Goal: Task Accomplishment & Management: Manage account settings

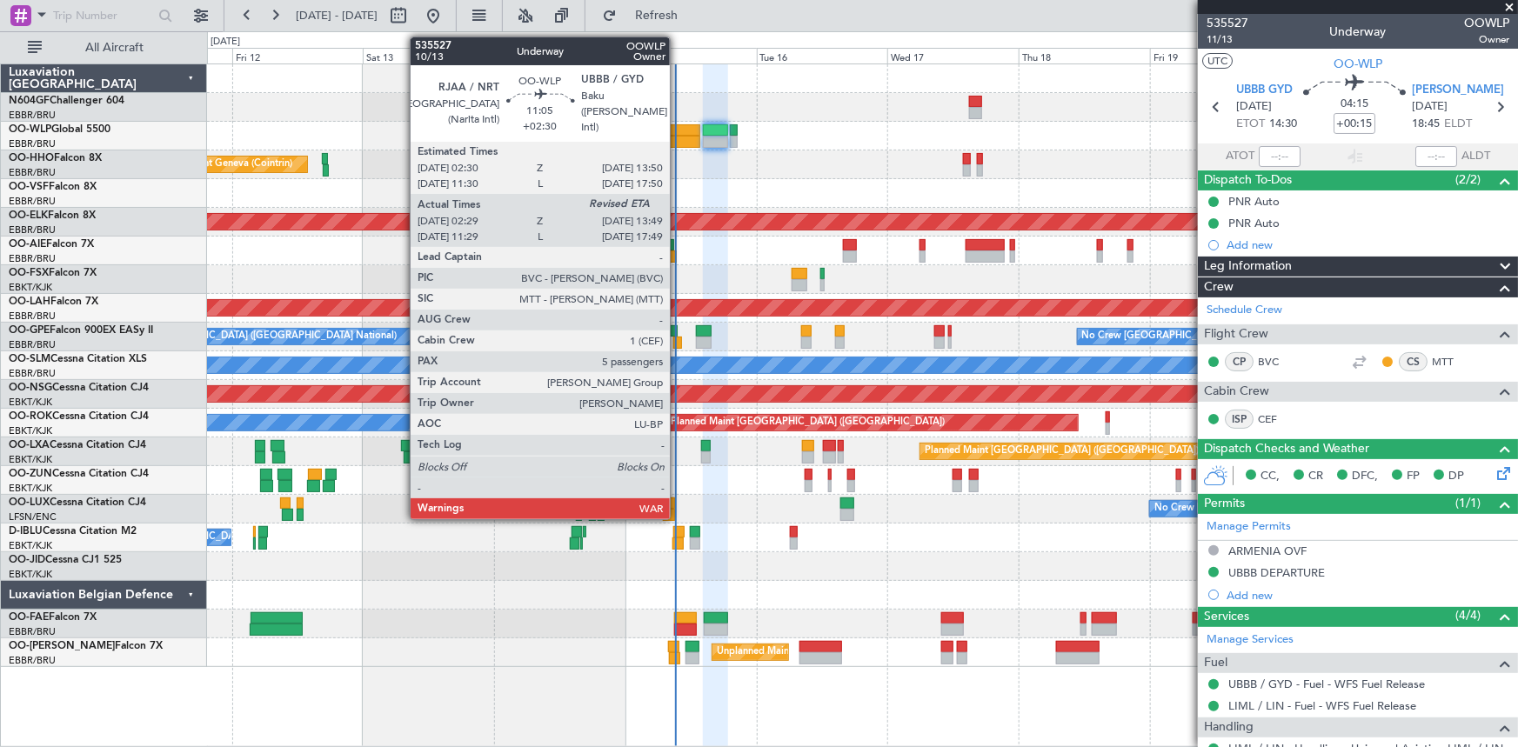
click at [678, 131] on div at bounding box center [670, 130] width 63 height 12
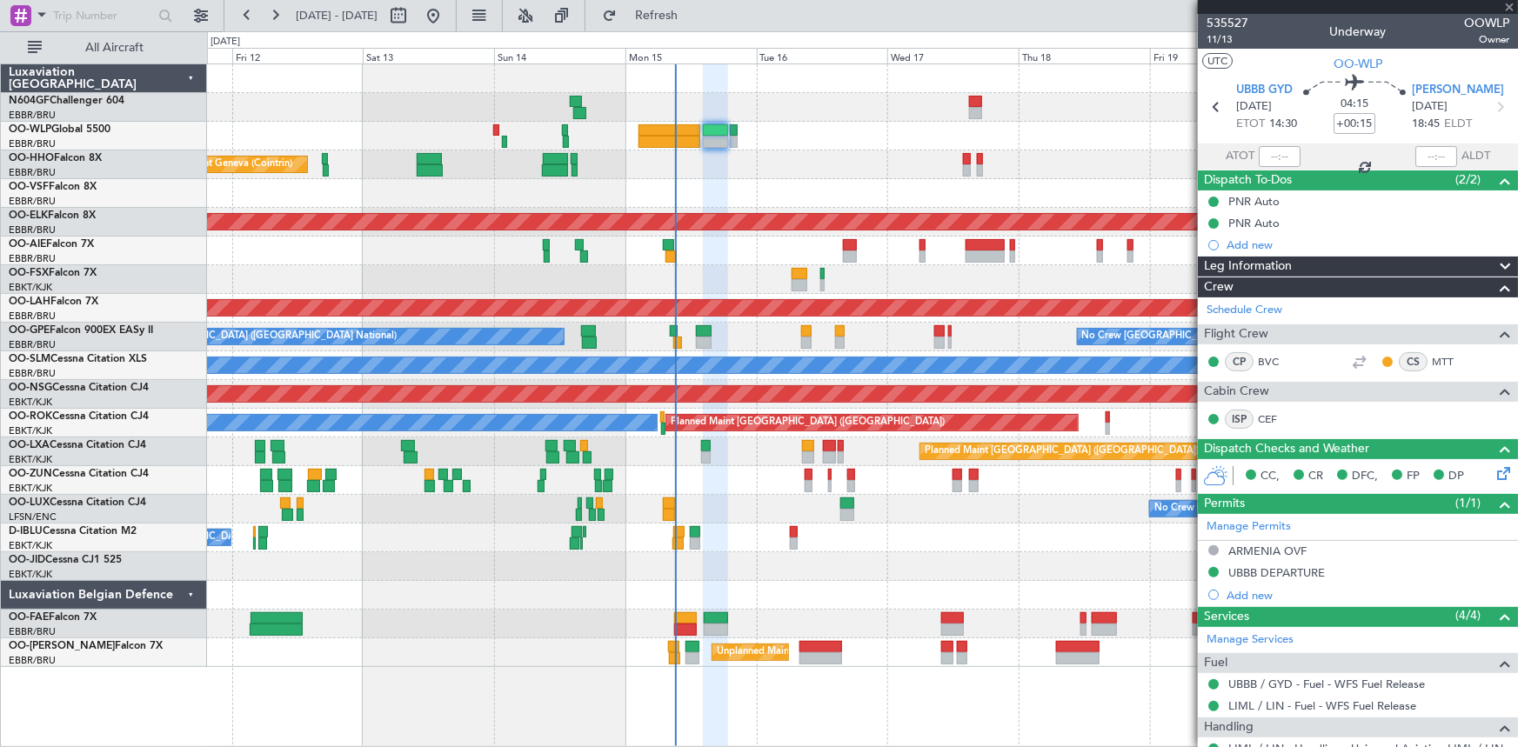
type input "+02:30"
type input "02:39"
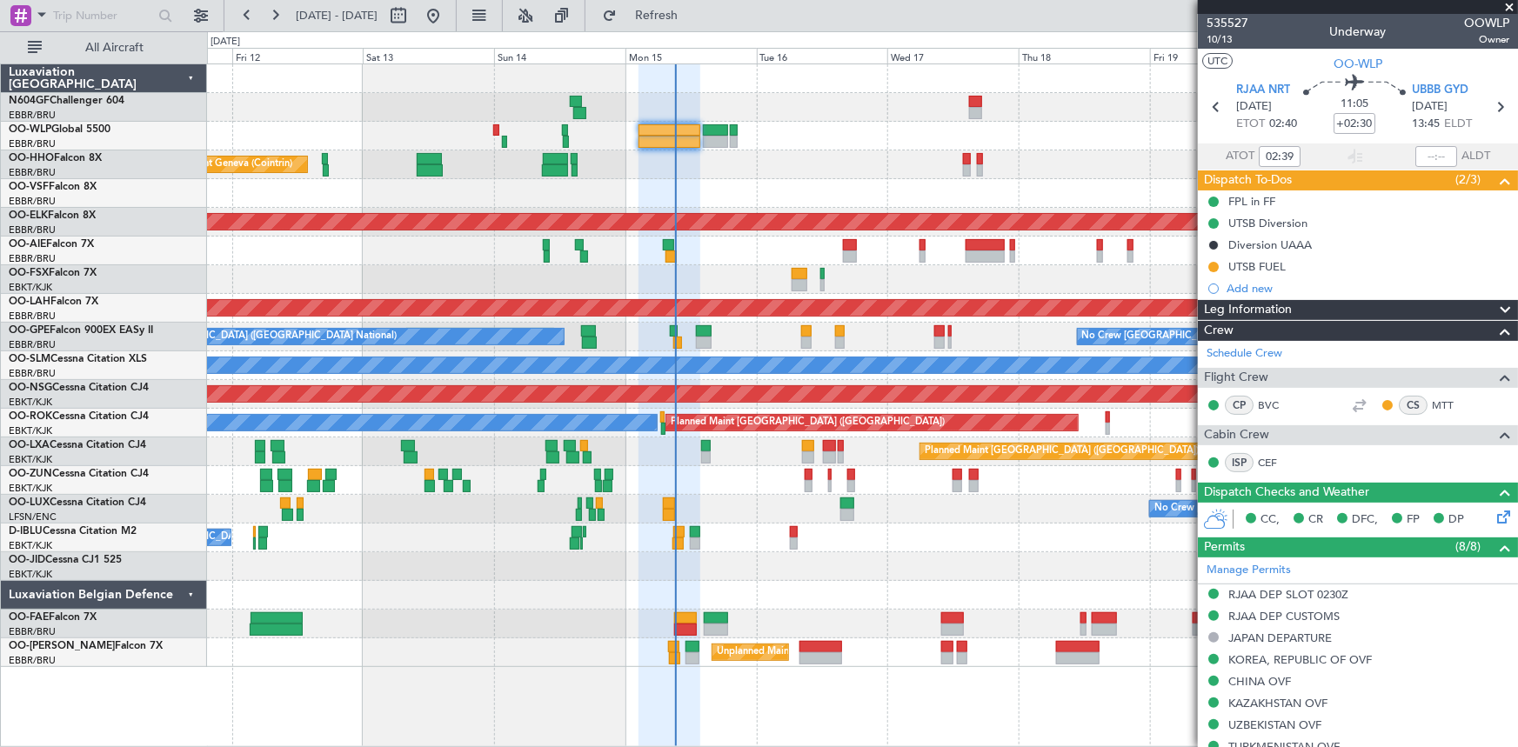
scroll to position [78, 0]
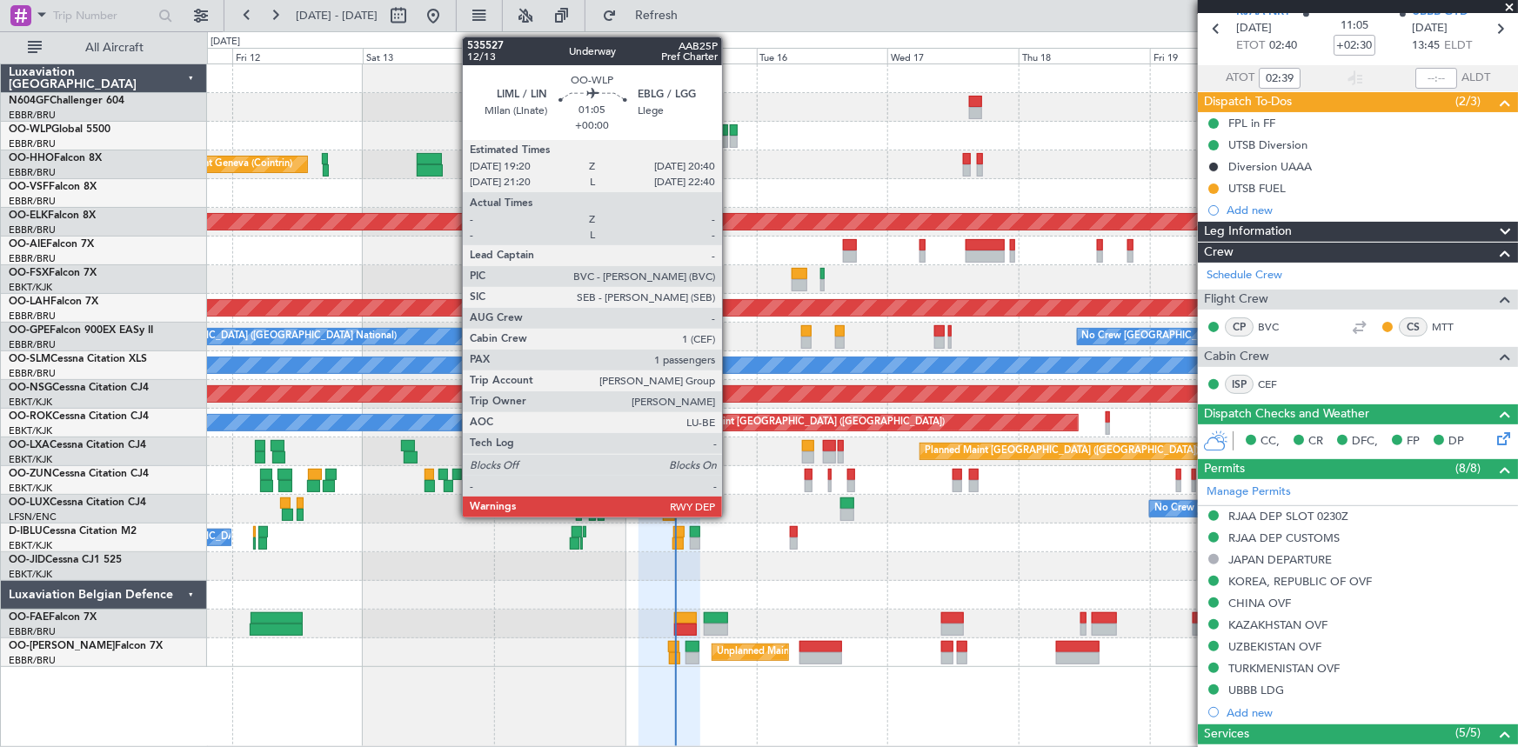
click at [730, 138] on div at bounding box center [734, 142] width 8 height 12
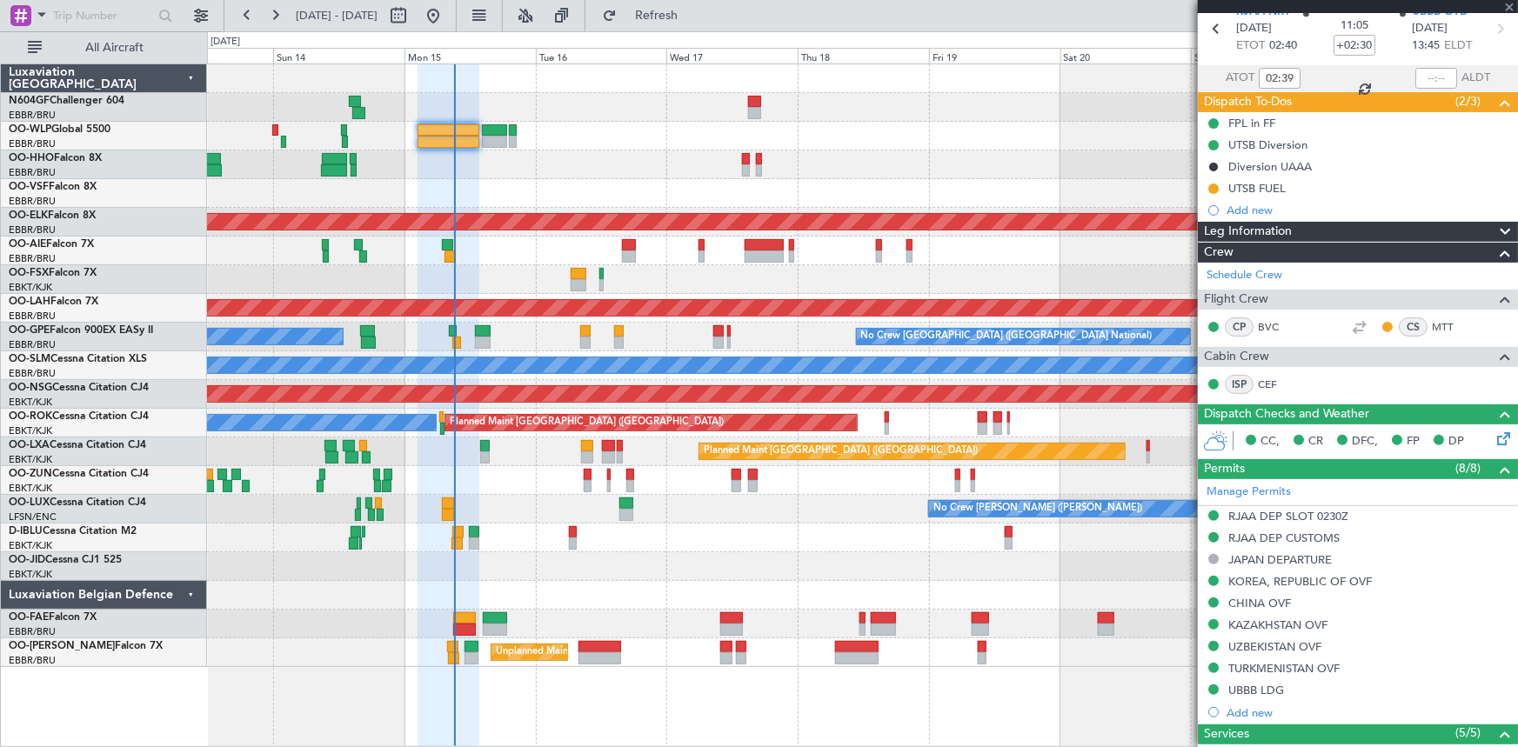
type input "1"
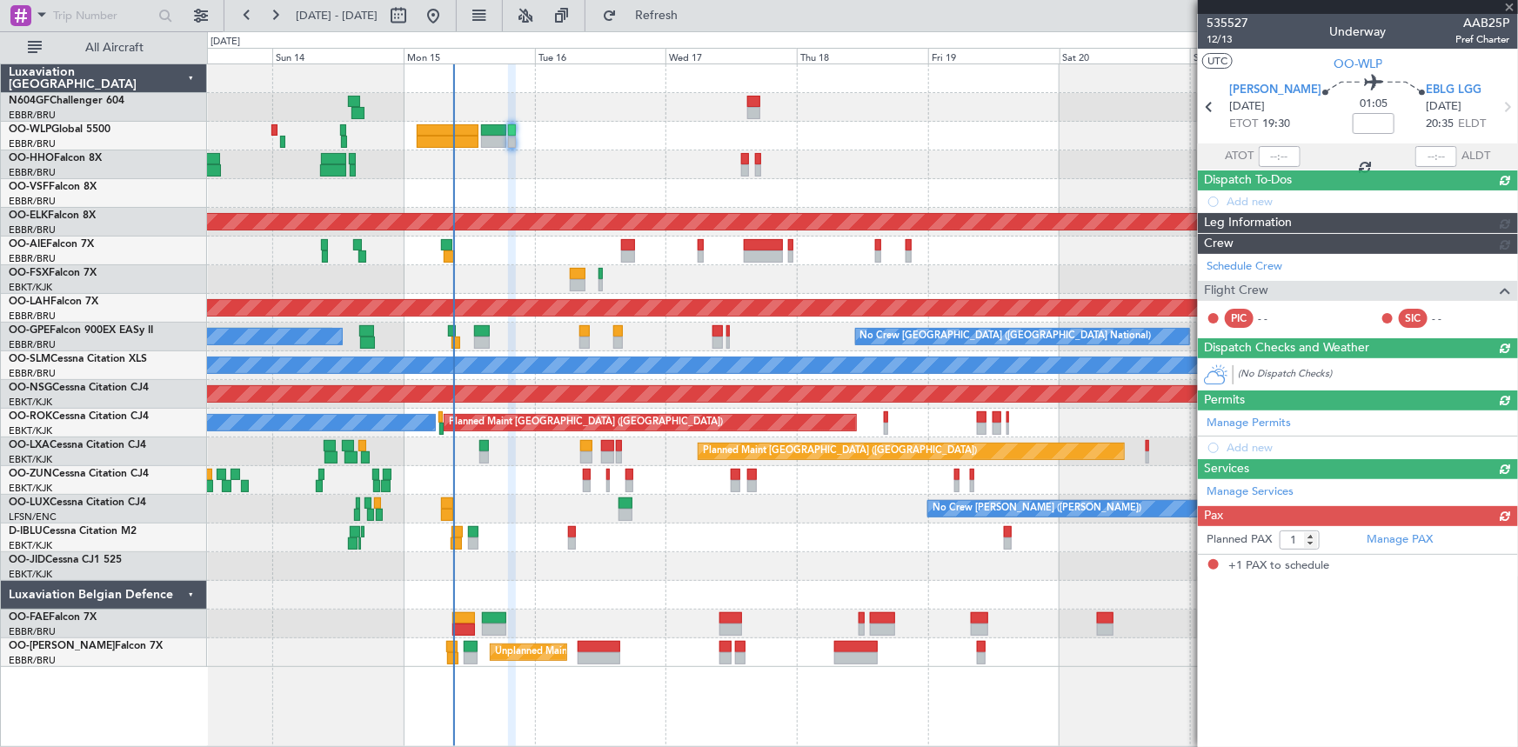
click at [593, 198] on div "Planned Maint Geneva (Cointrin) Planned Maint Kortrijk-Wevelgem Planned Maint L…" at bounding box center [862, 365] width 1311 height 603
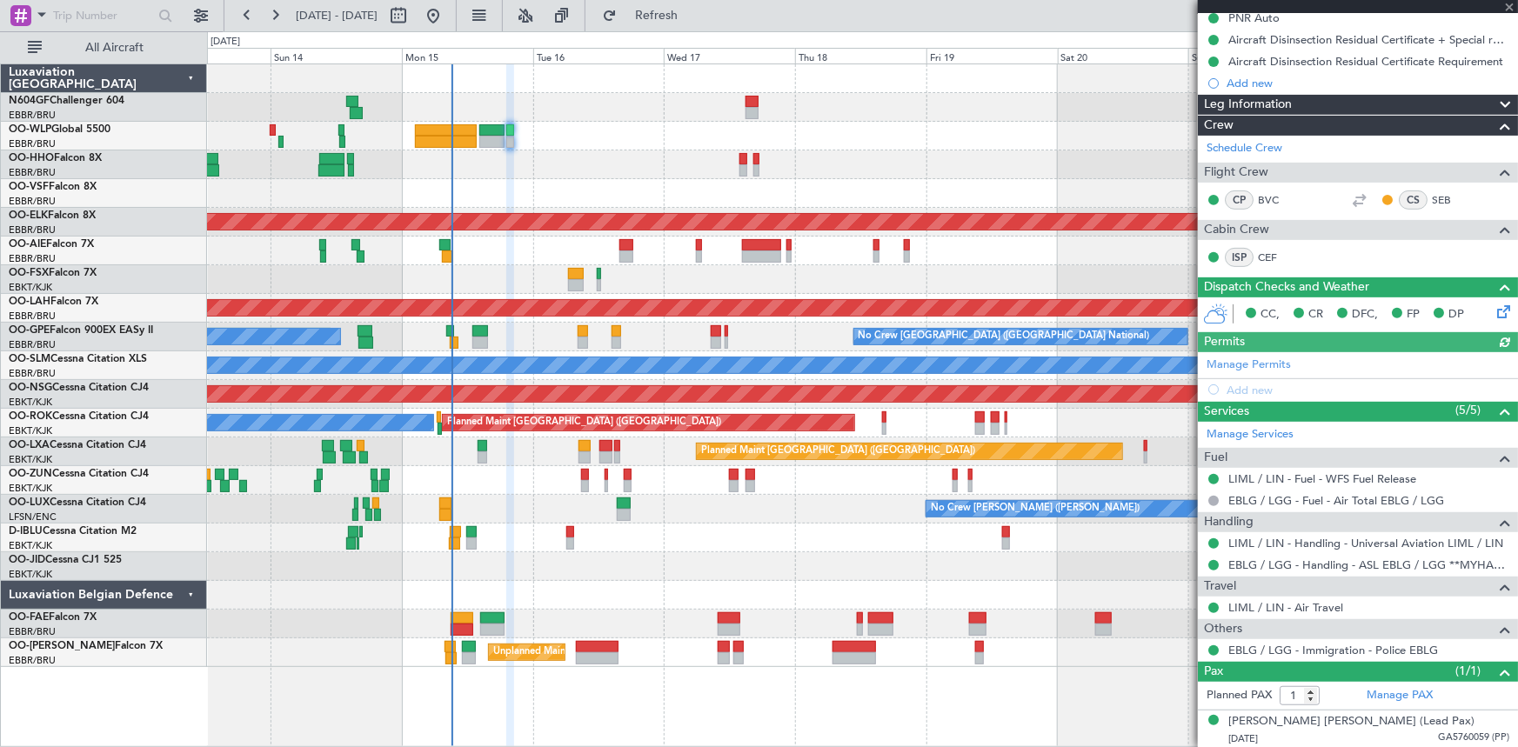
scroll to position [0, 0]
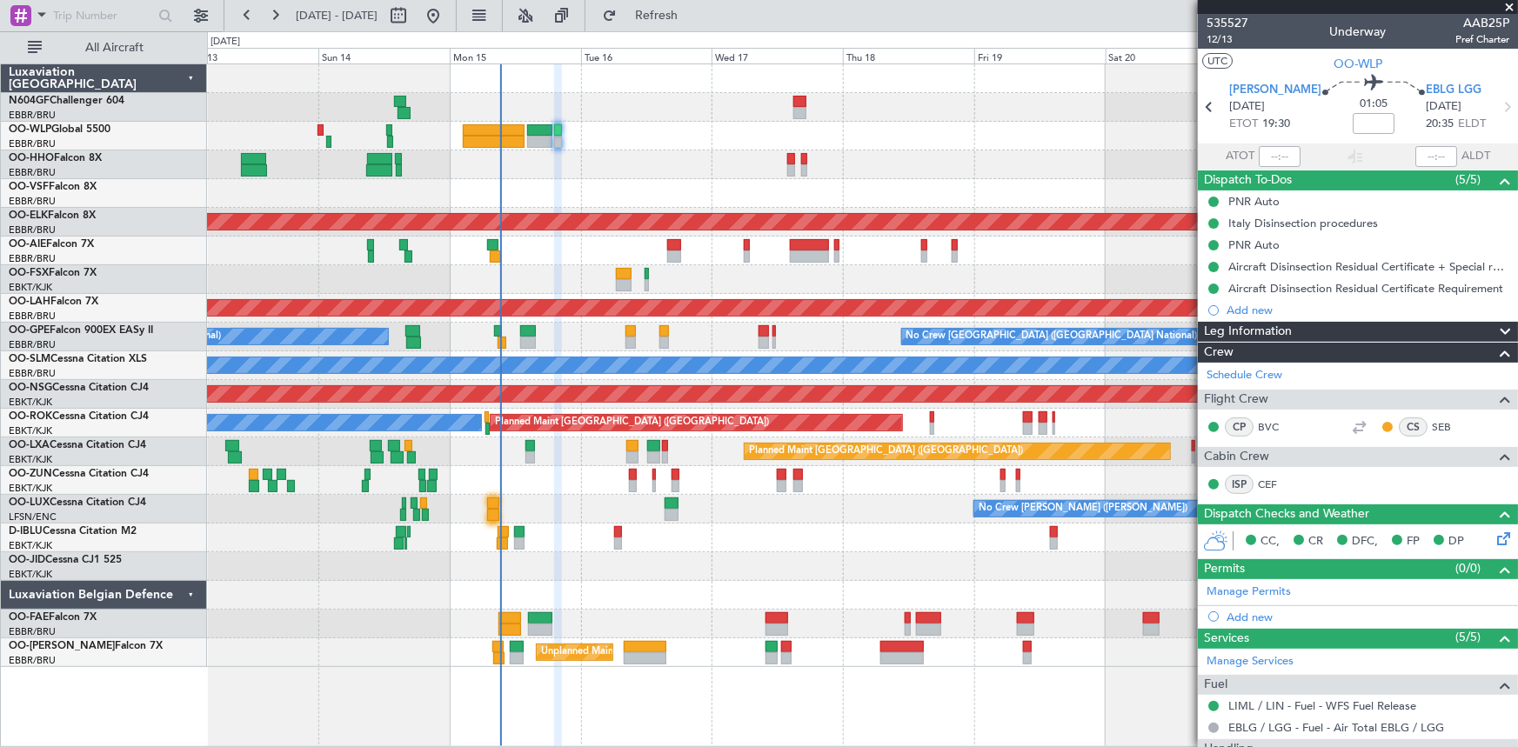
click at [475, 181] on div at bounding box center [862, 193] width 1311 height 29
click at [412, 17] on button at bounding box center [399, 16] width 28 height 28
select select "9"
select select "2025"
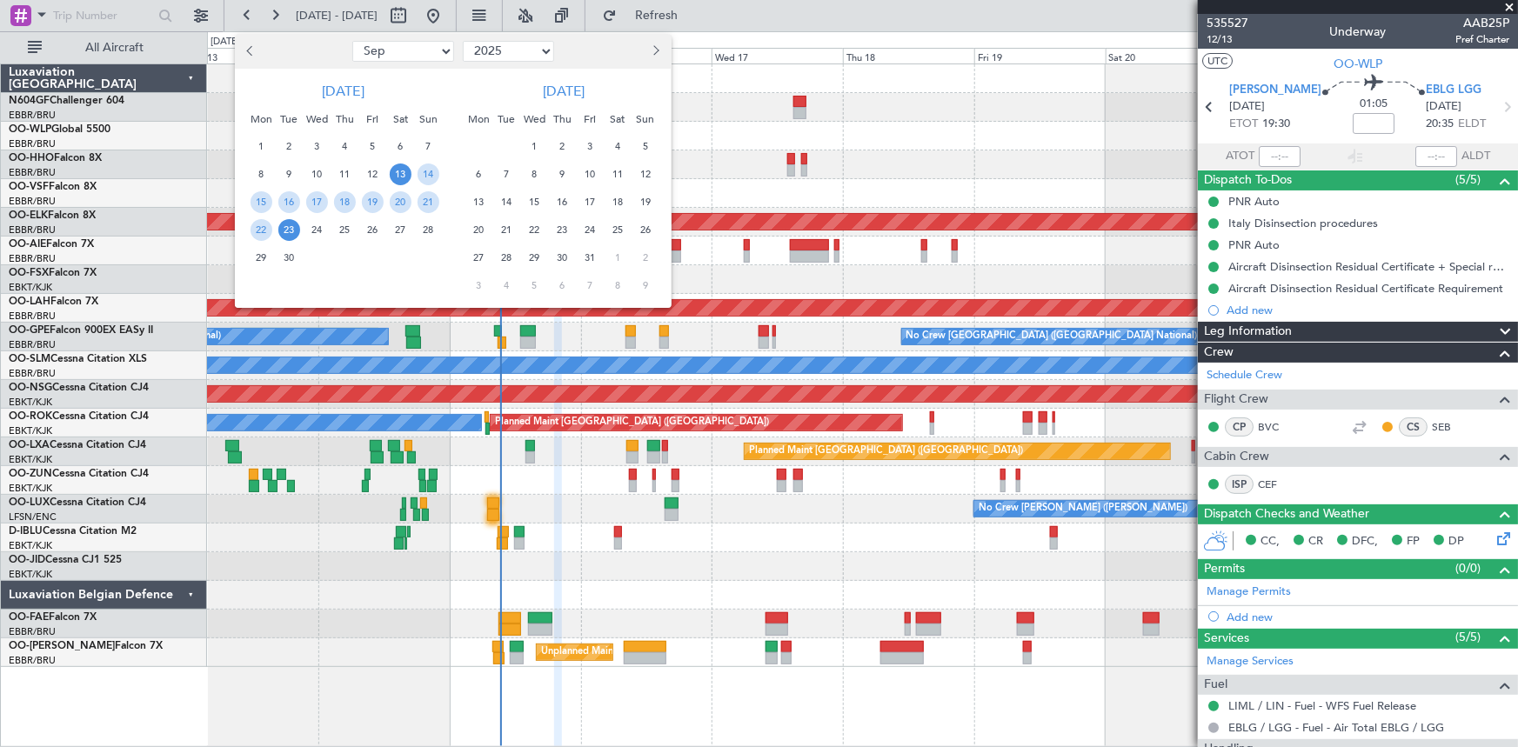
click at [403, 57] on select "Jan Feb Mar Apr May Jun Jul Aug Sep Oct Nov Dec" at bounding box center [403, 51] width 102 height 21
select select "11"
click at [352, 41] on select "Jan Feb Mar Apr May Jun Jul Aug Sep Oct Nov Dec" at bounding box center [403, 51] width 102 height 21
click at [526, 37] on ngb-datepicker-navigation "Jan Feb Mar Apr May Jun Jul Aug Sep Oct Nov Dec 2015 2016 2017 2018 2019 2020 2…" at bounding box center [453, 51] width 437 height 28
click at [524, 50] on select "2015 2016 2017 2018 2019 2020 2021 2022 2023 2024 2025 2026 2027 2028 2029 2030…" at bounding box center [508, 51] width 91 height 21
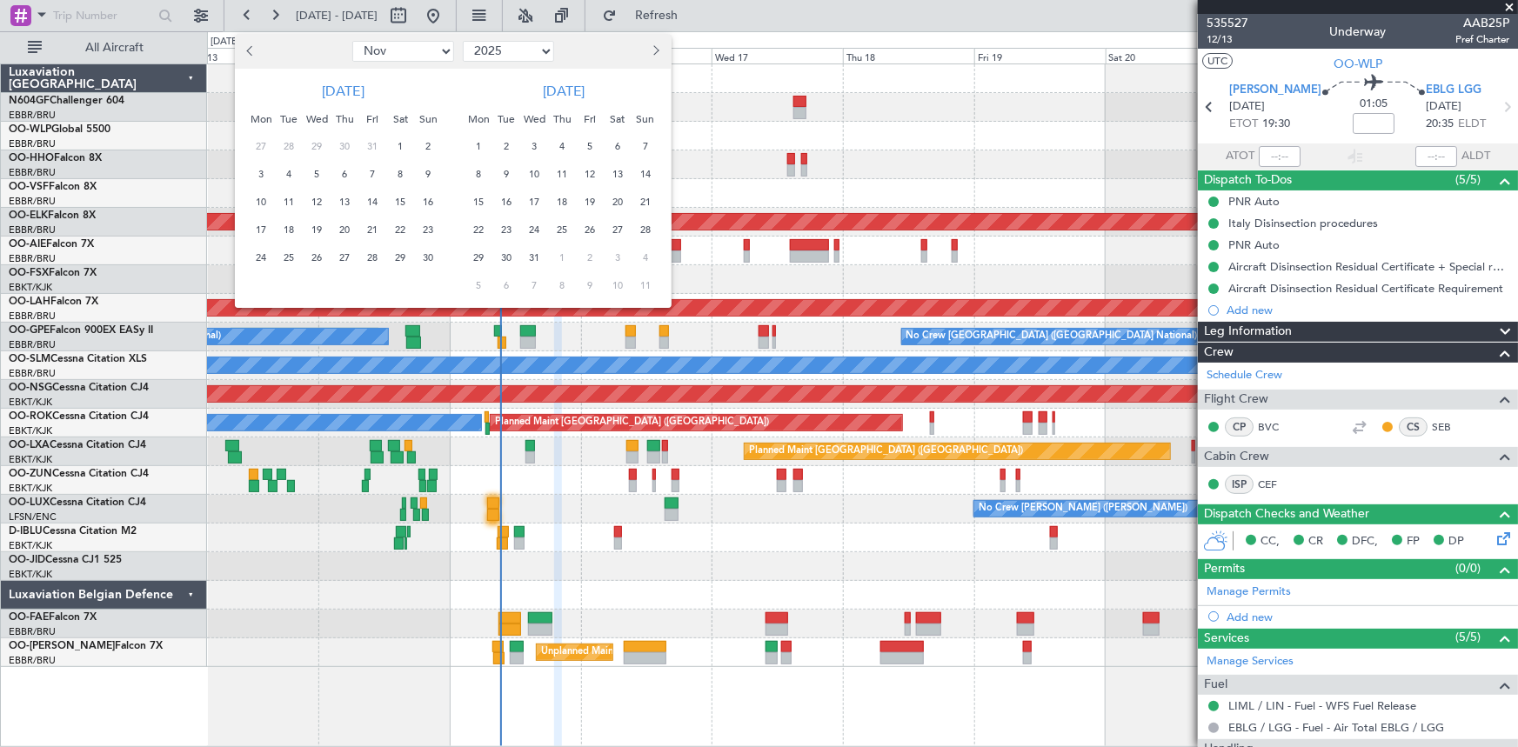
select select "2024"
click at [463, 41] on select "2015 2016 2017 2018 2019 2020 2021 2022 2023 2024 2025 2026 2027 2028 2029 2030…" at bounding box center [508, 51] width 91 height 21
click at [295, 174] on span "5" at bounding box center [289, 175] width 22 height 22
click at [291, 229] on span "19" at bounding box center [289, 230] width 22 height 22
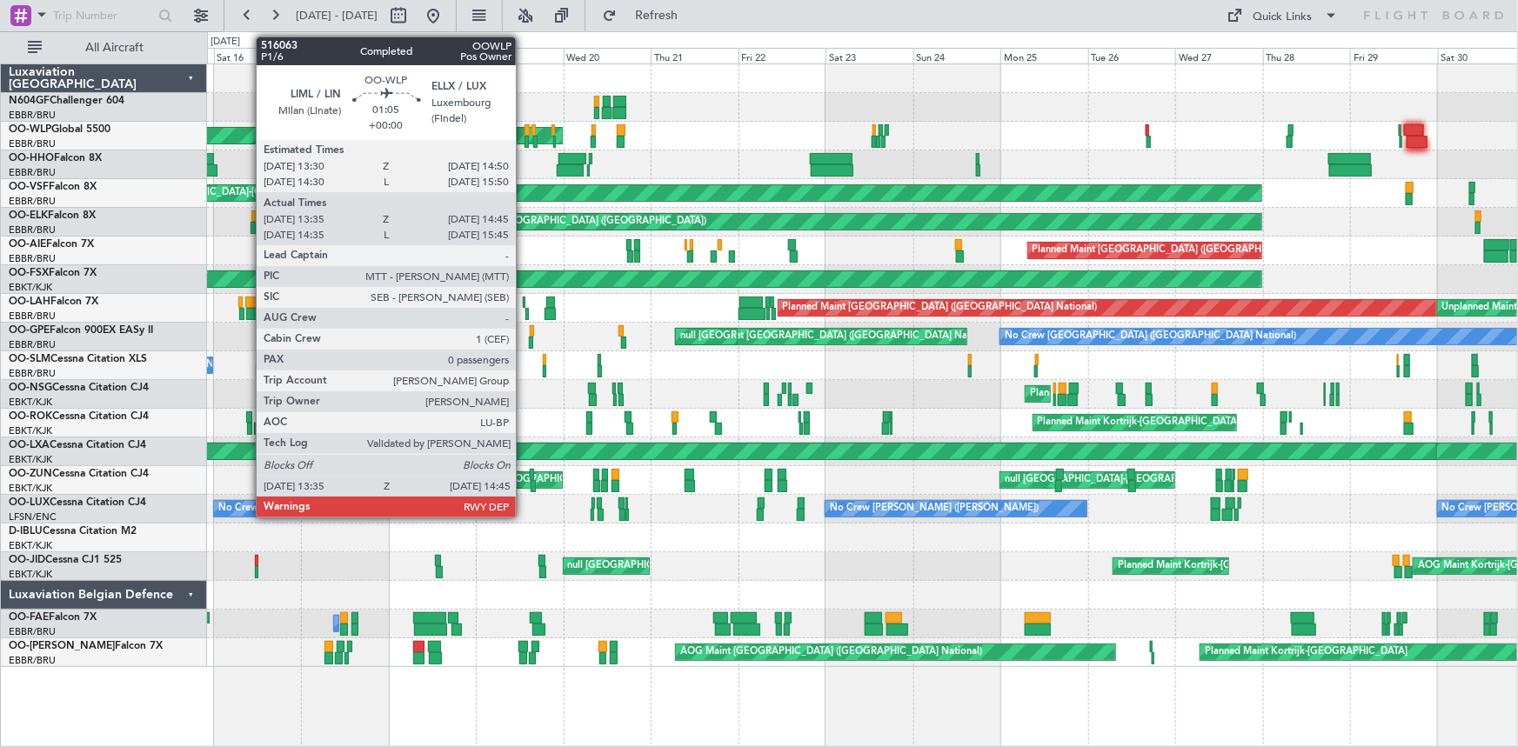
click at [525, 139] on div at bounding box center [527, 142] width 4 height 12
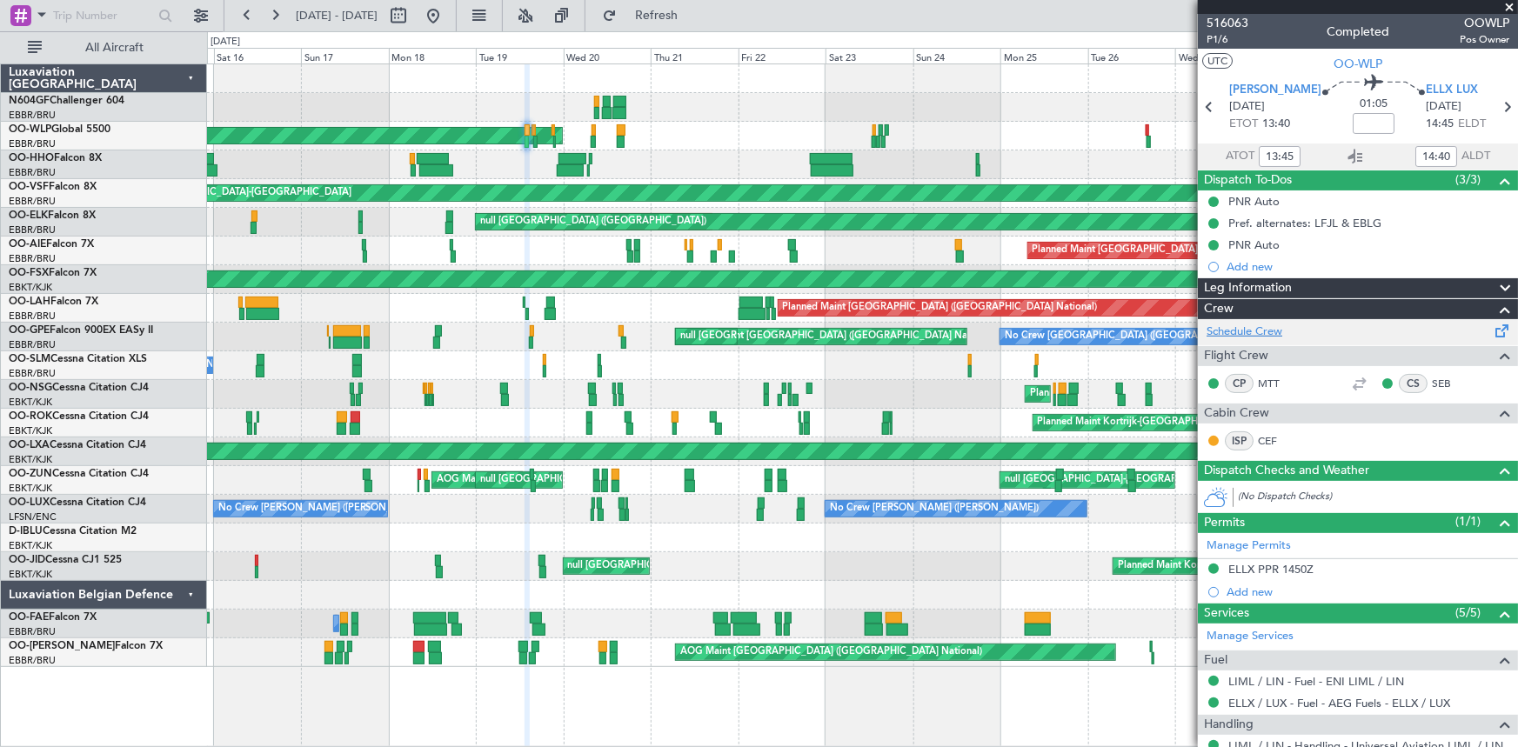
click at [1241, 331] on link "Schedule Crew" at bounding box center [1245, 332] width 76 height 17
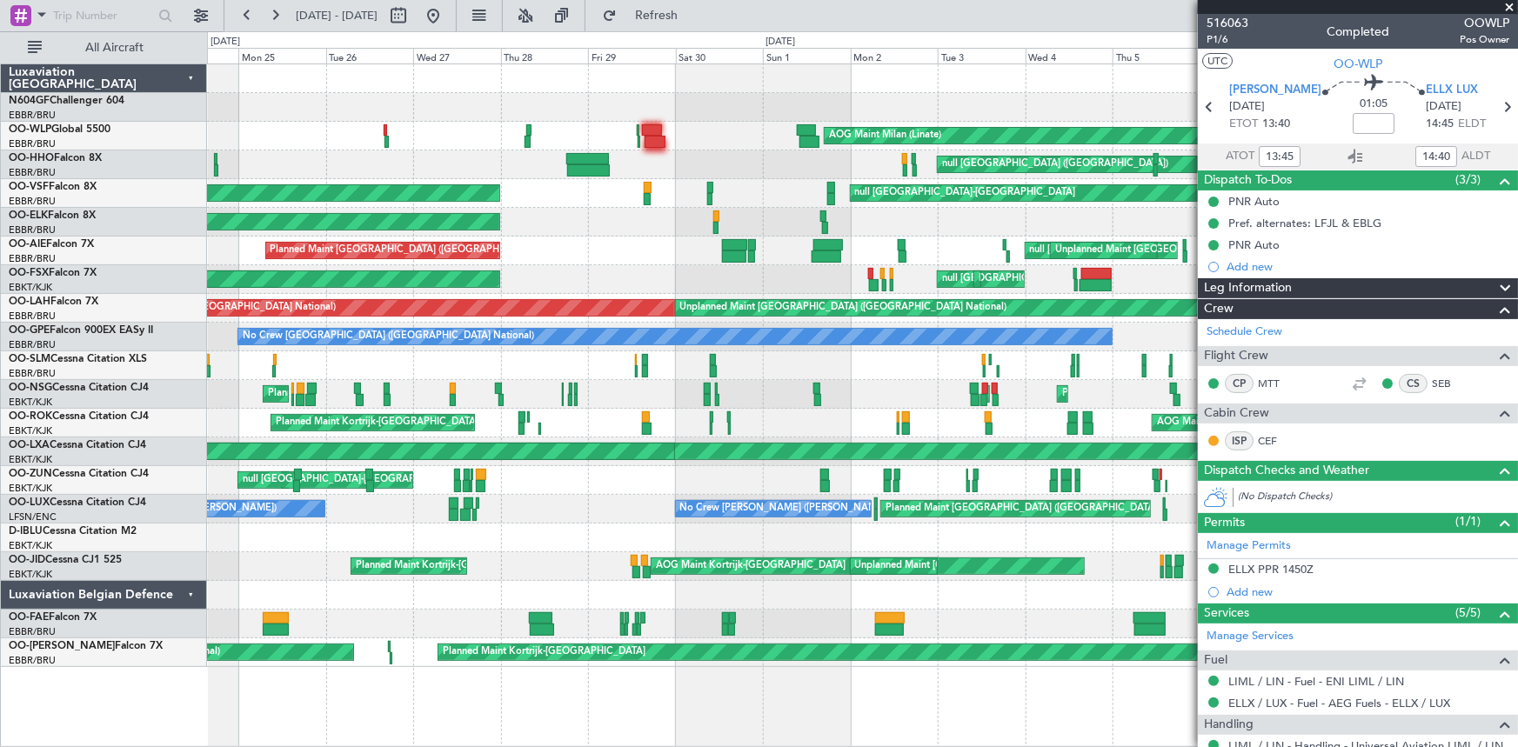
click at [0, 305] on div "AOG Maint Milan (Linate) null Brussels (Brussels National) null Kortrijk-Wevelg…" at bounding box center [759, 389] width 1518 height 716
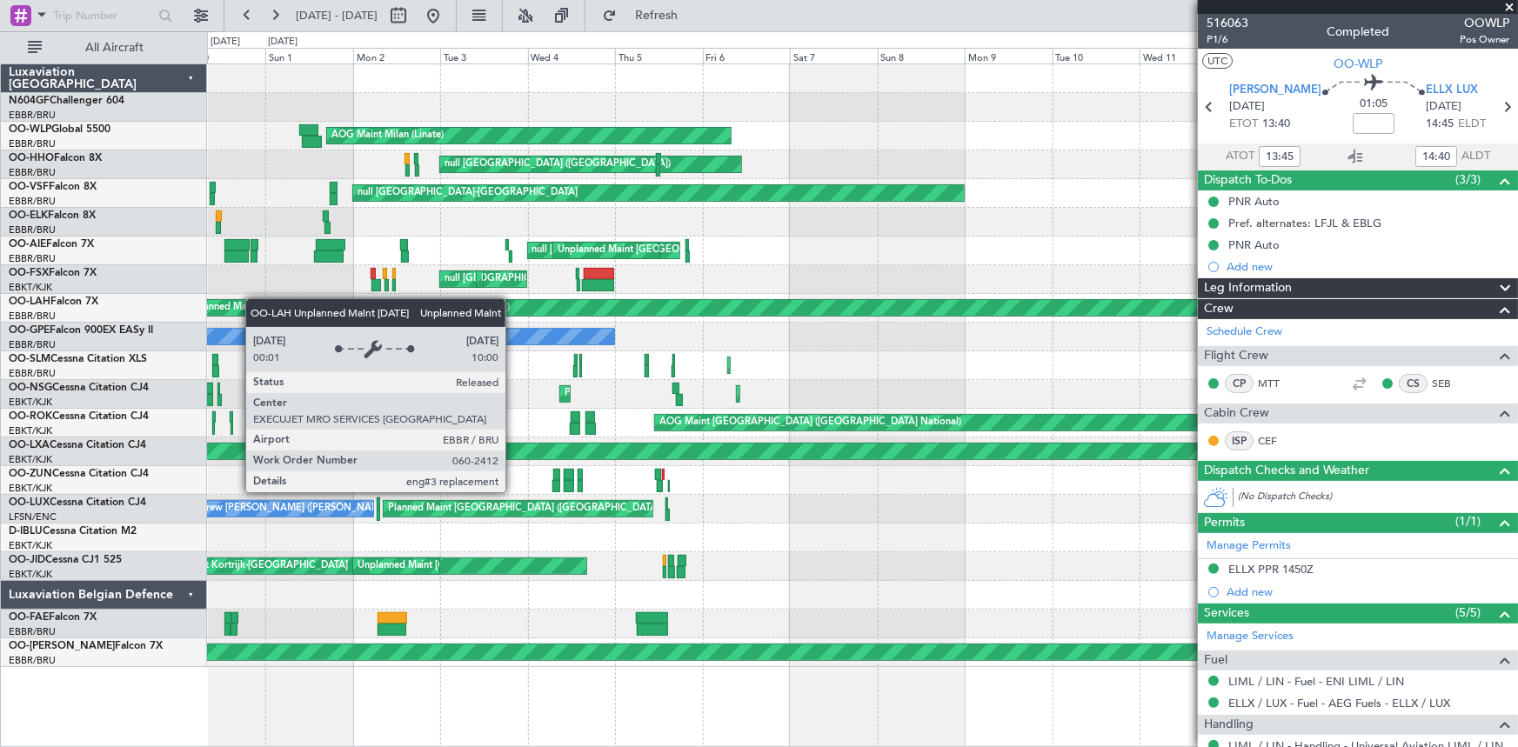
click at [252, 298] on div "AOG Maint Milan (Linate) null Brussels (Brussels National) null Kortrijk-Wevelg…" at bounding box center [862, 365] width 1311 height 603
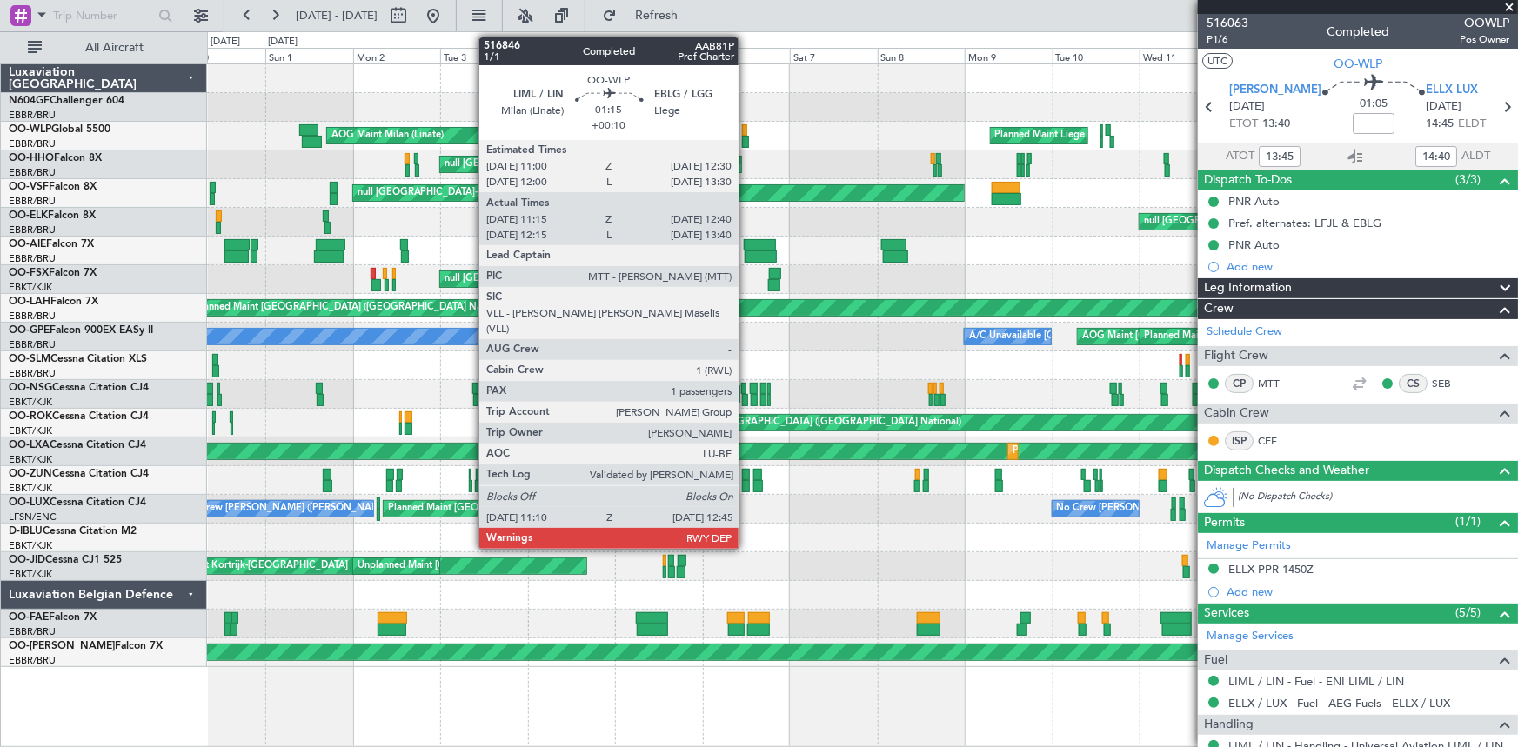
click at [746, 132] on div at bounding box center [745, 130] width 6 height 12
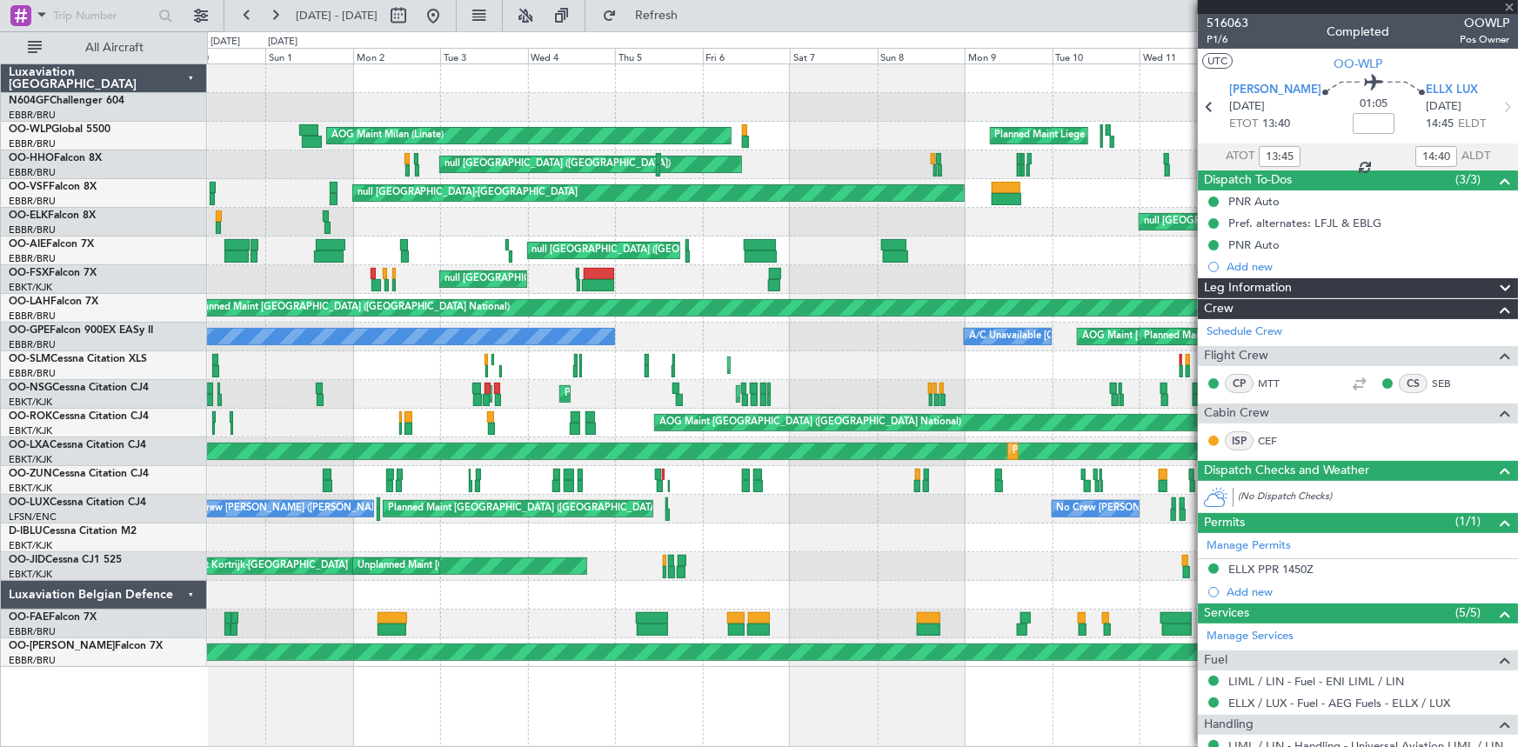
type input "+00:10"
type input "11:25"
type input "12:35"
type input "1"
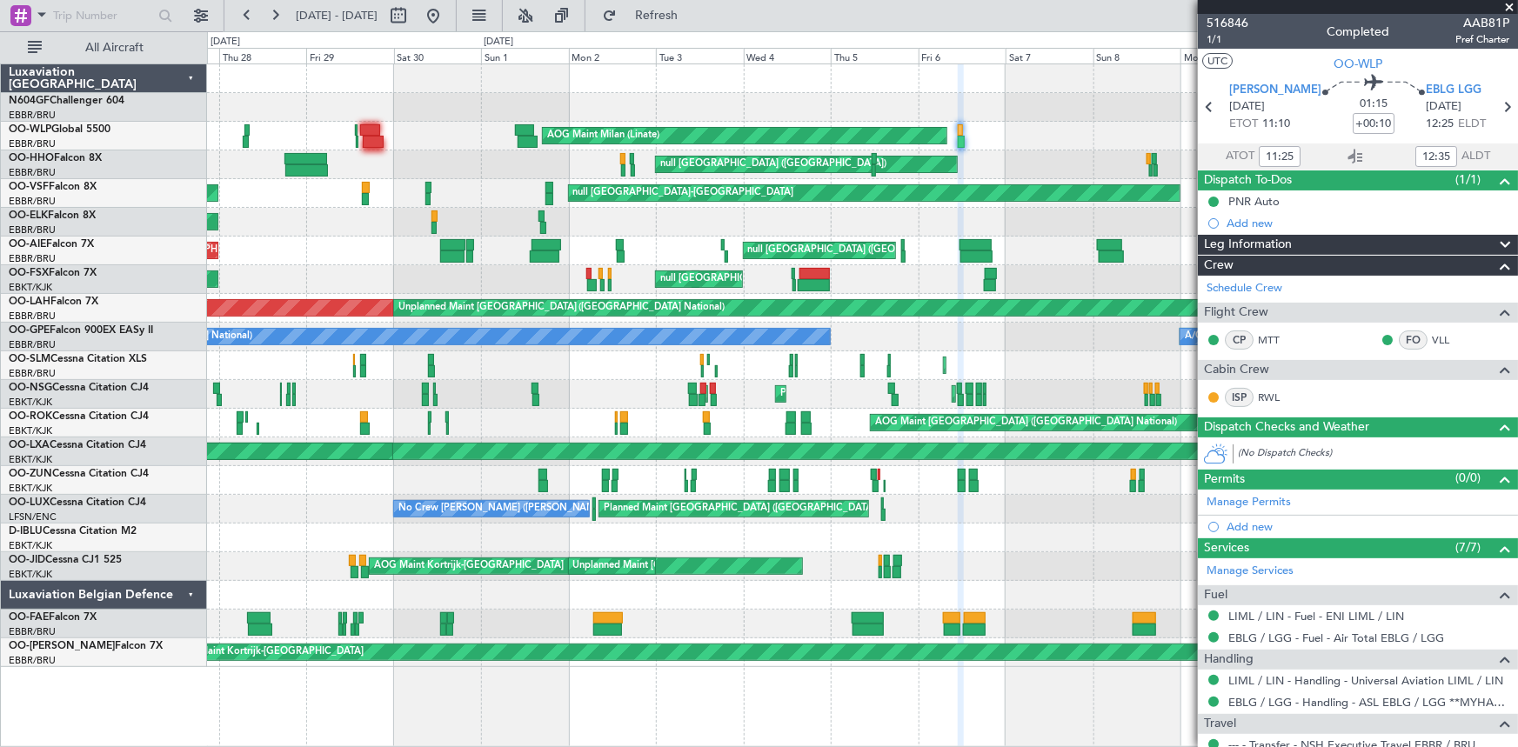
click at [783, 183] on div "AOG Maint Milan (Linate) Planned Maint Liege null Brussels (Brussels National) …" at bounding box center [862, 365] width 1311 height 603
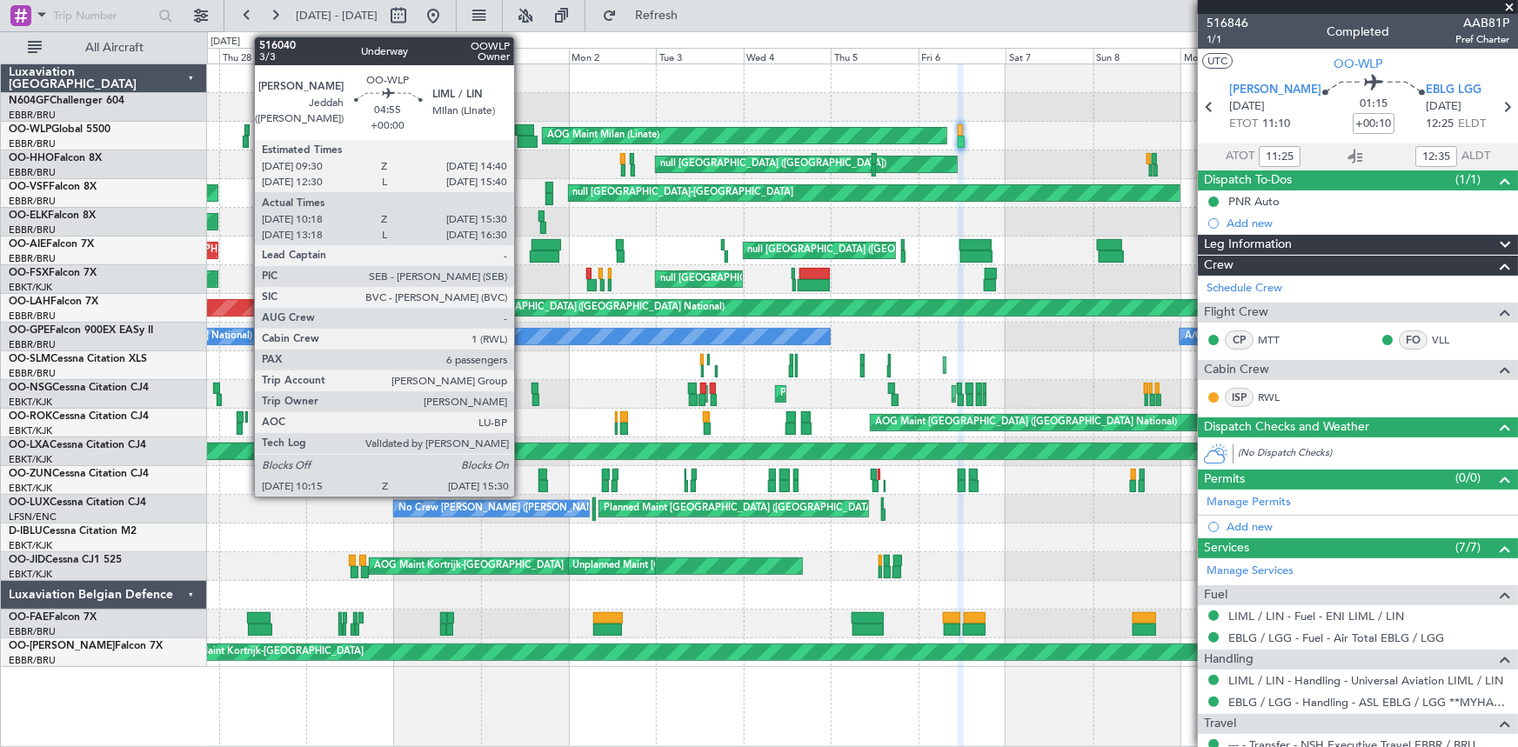
click at [522, 139] on div at bounding box center [527, 142] width 19 height 12
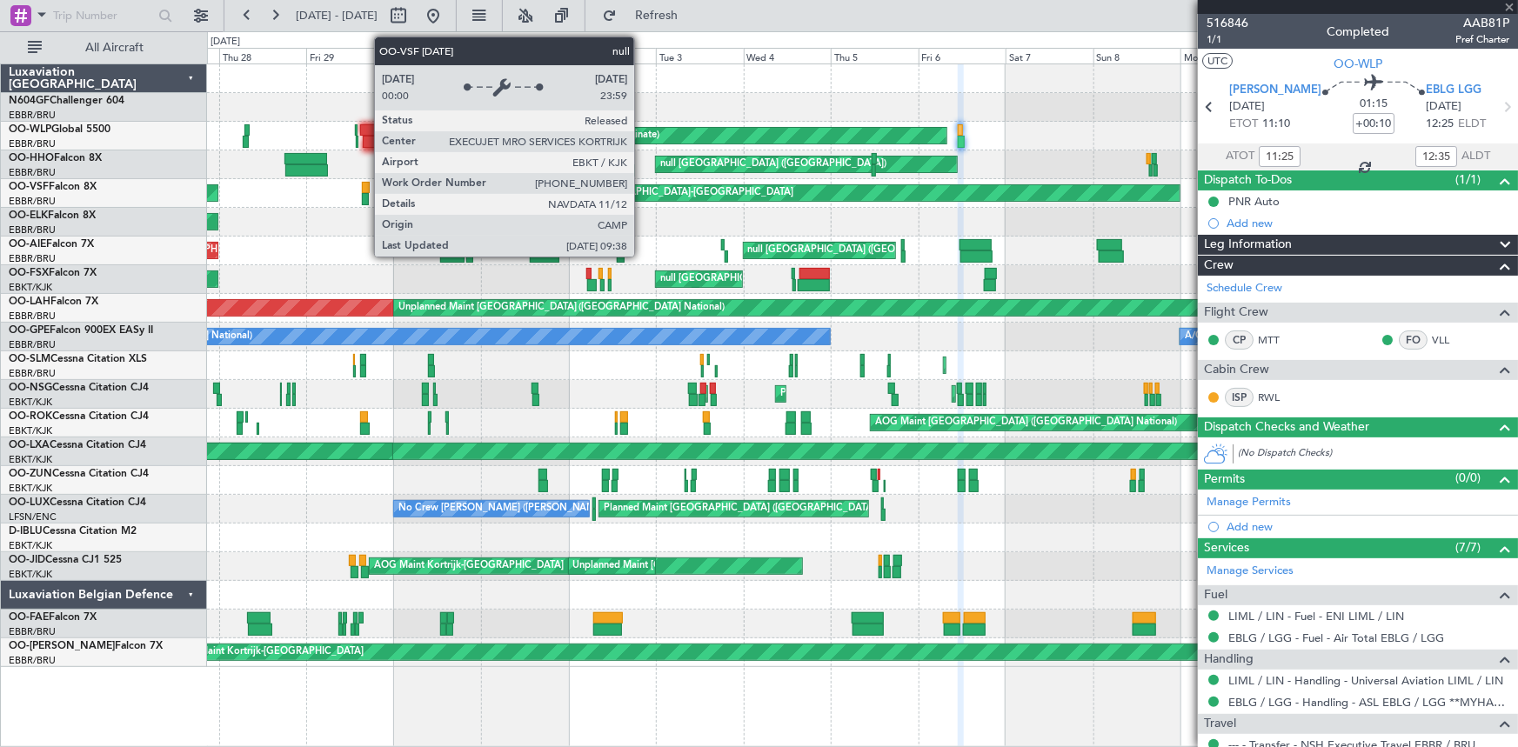
type input "10:28"
type input "15:25"
type input "6"
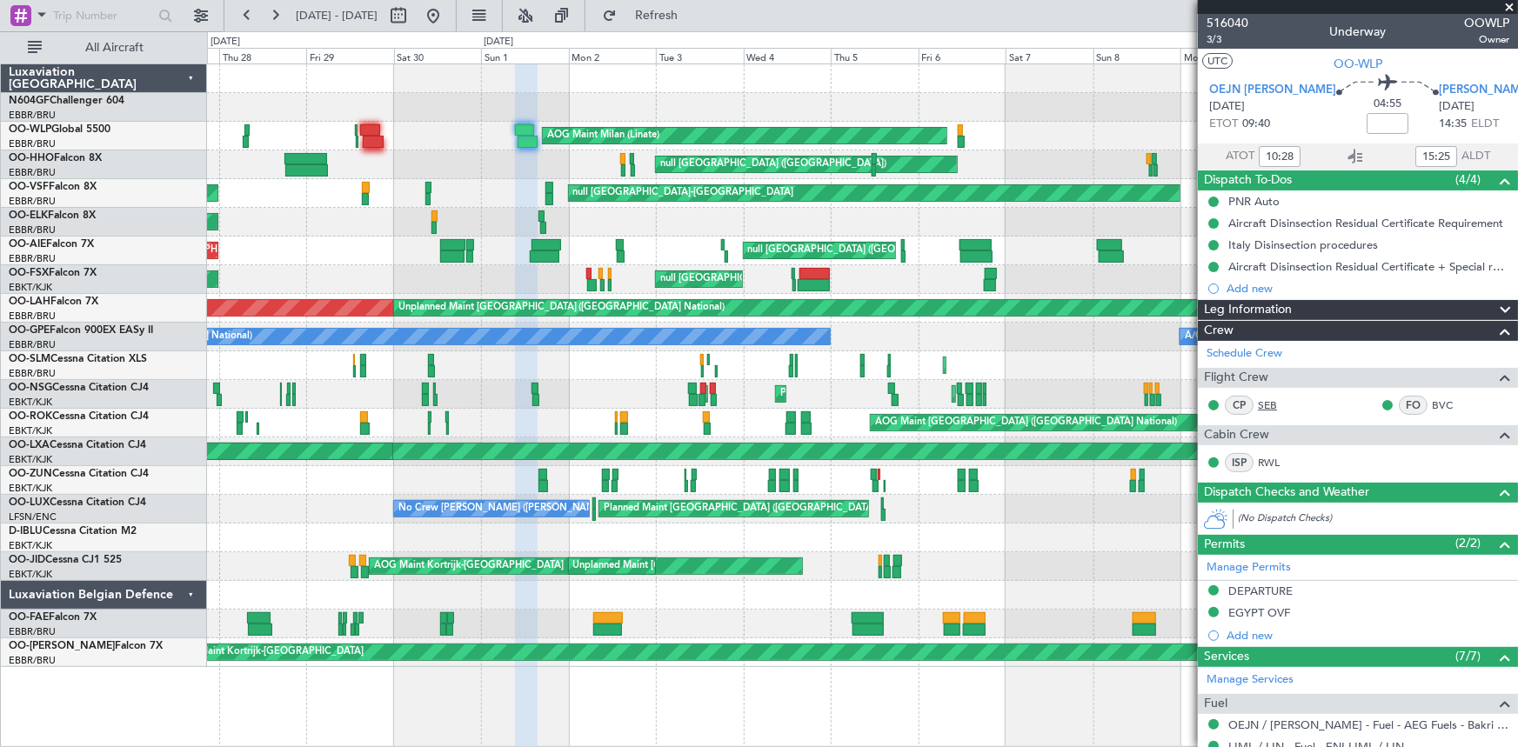
click at [1267, 409] on link "SEB" at bounding box center [1277, 406] width 39 height 16
click at [447, 24] on button at bounding box center [433, 16] width 28 height 28
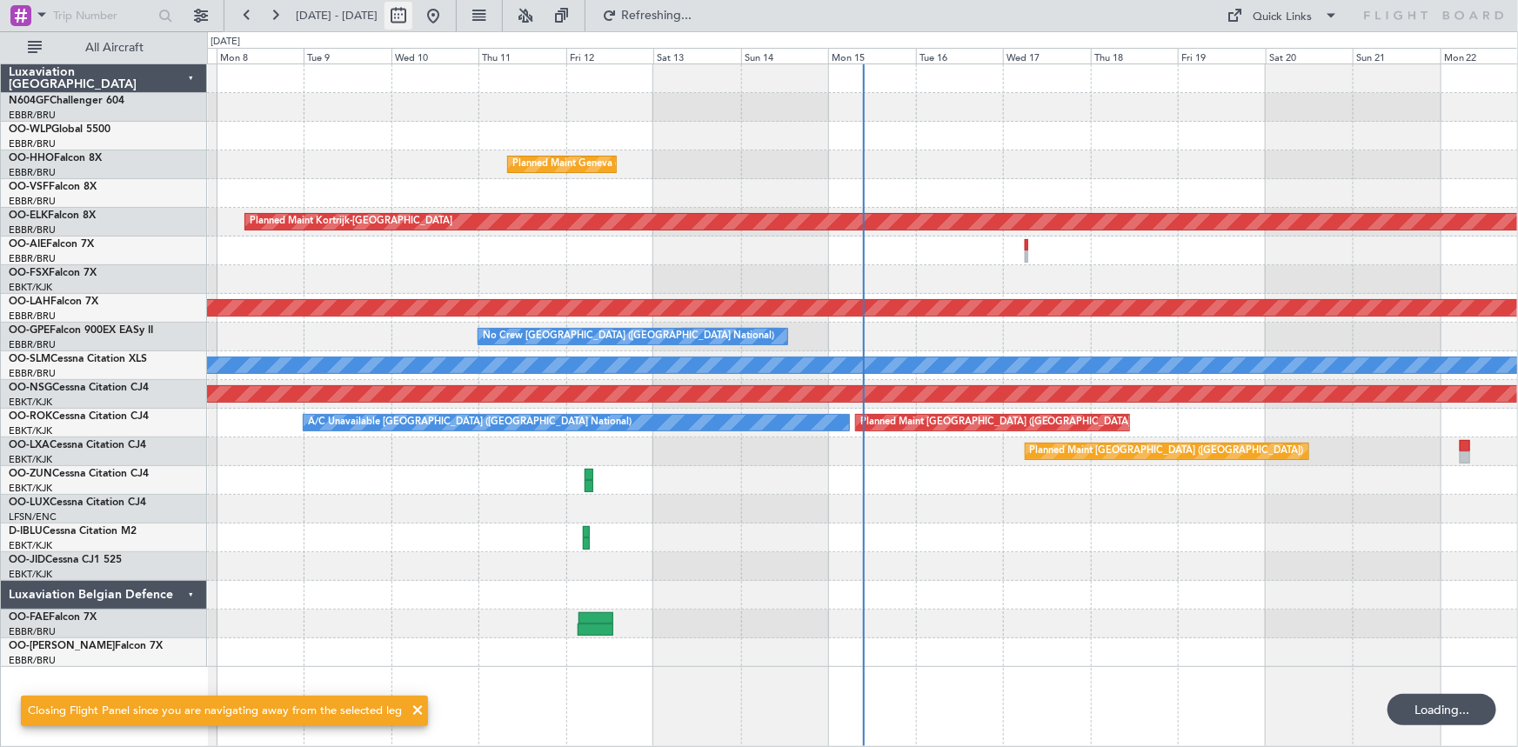
click at [412, 18] on button at bounding box center [399, 16] width 28 height 28
select select "9"
select select "2025"
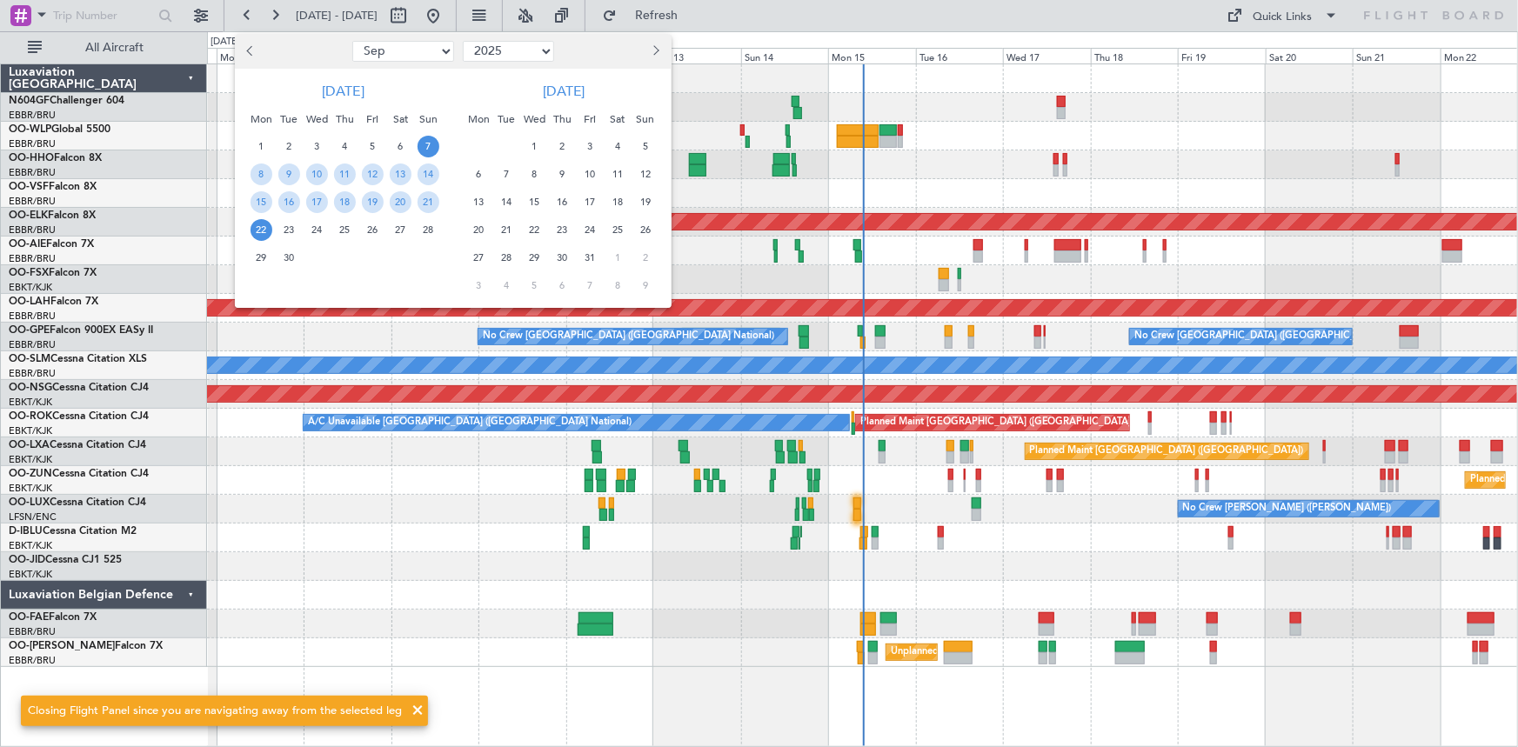
click at [249, 44] on button "Previous month" at bounding box center [251, 51] width 19 height 28
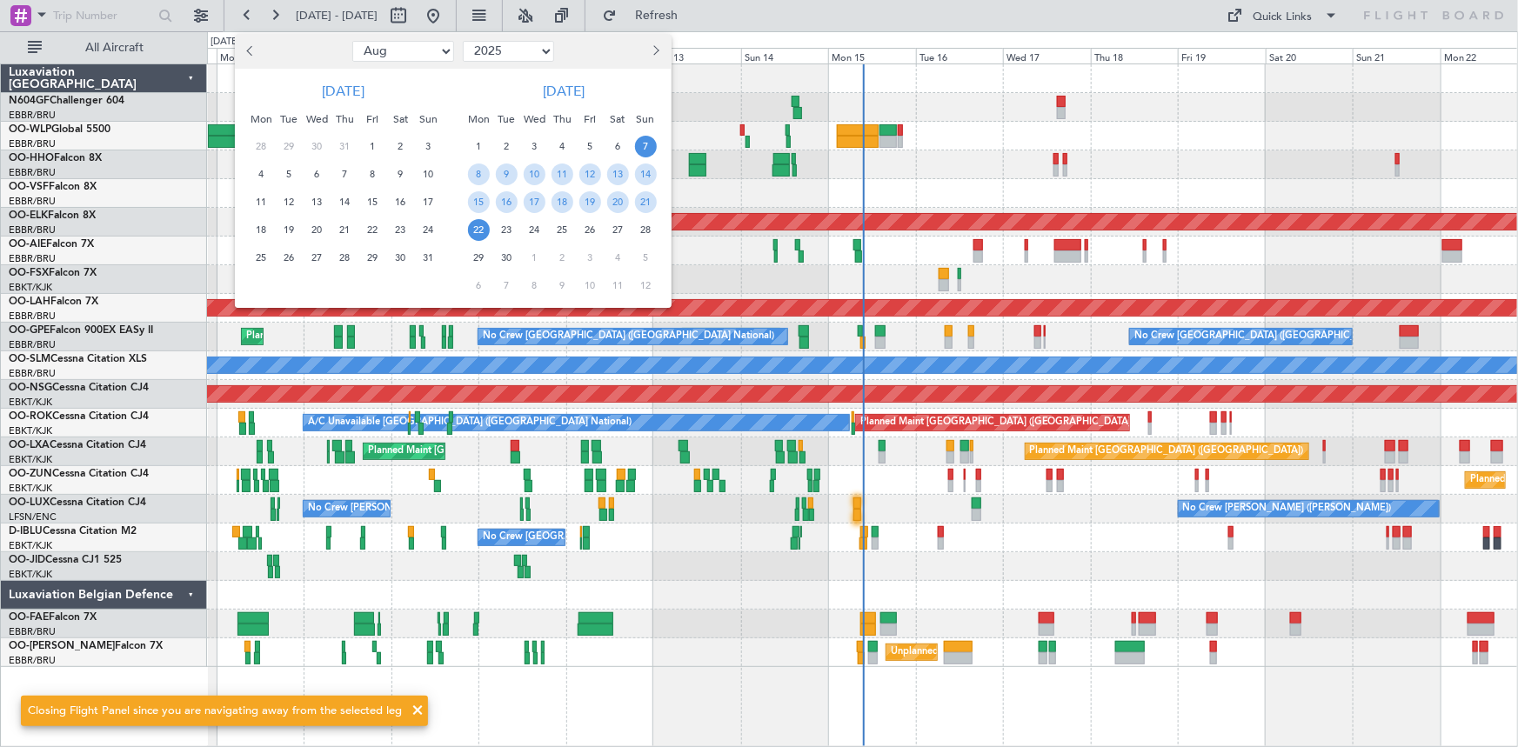
click at [248, 44] on button "Previous month" at bounding box center [251, 51] width 19 height 28
click at [246, 50] on button "Previous month" at bounding box center [251, 51] width 19 height 28
click at [247, 51] on span "Previous month" at bounding box center [252, 50] width 10 height 10
select select "5"
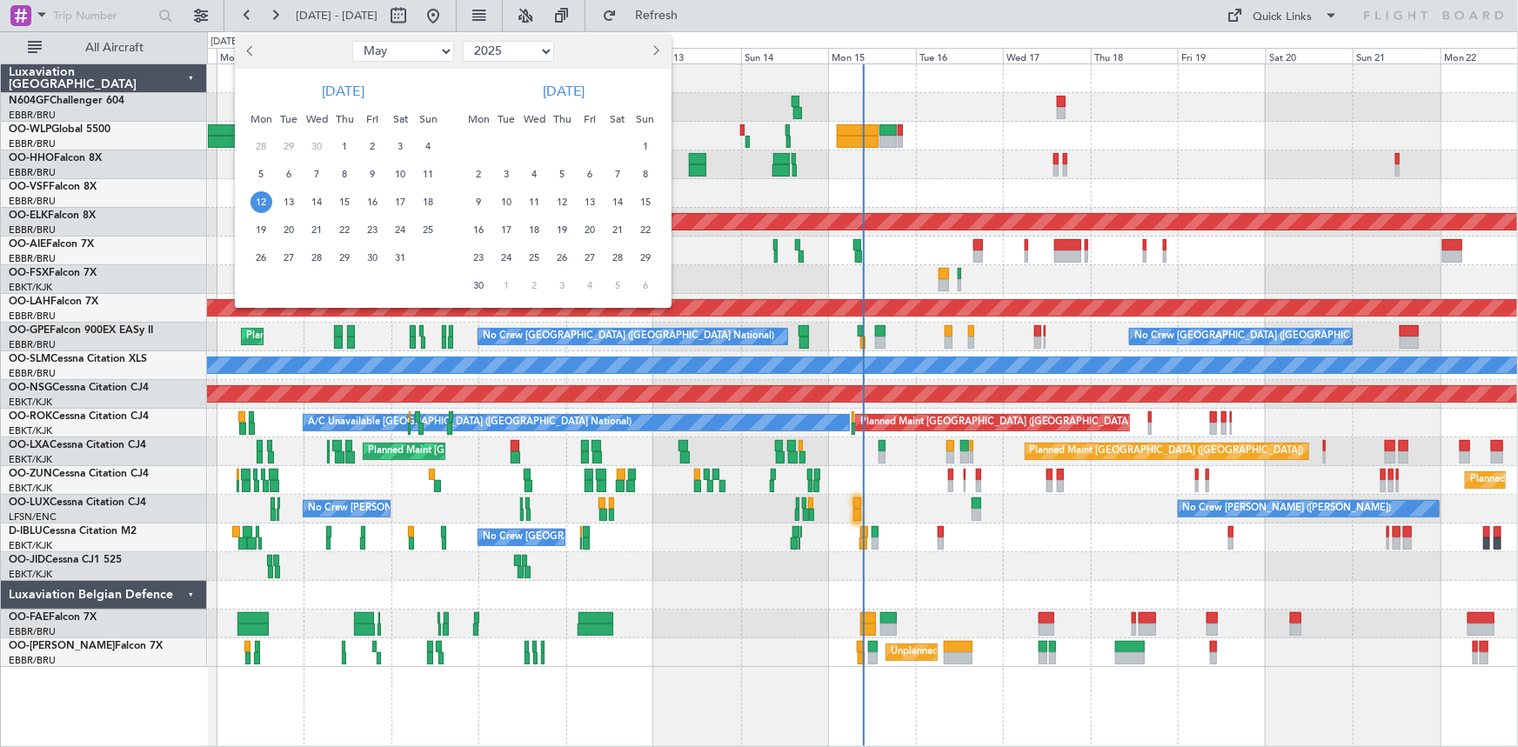
click at [259, 204] on span "12" at bounding box center [262, 202] width 22 height 22
click at [261, 251] on span "26" at bounding box center [262, 258] width 22 height 22
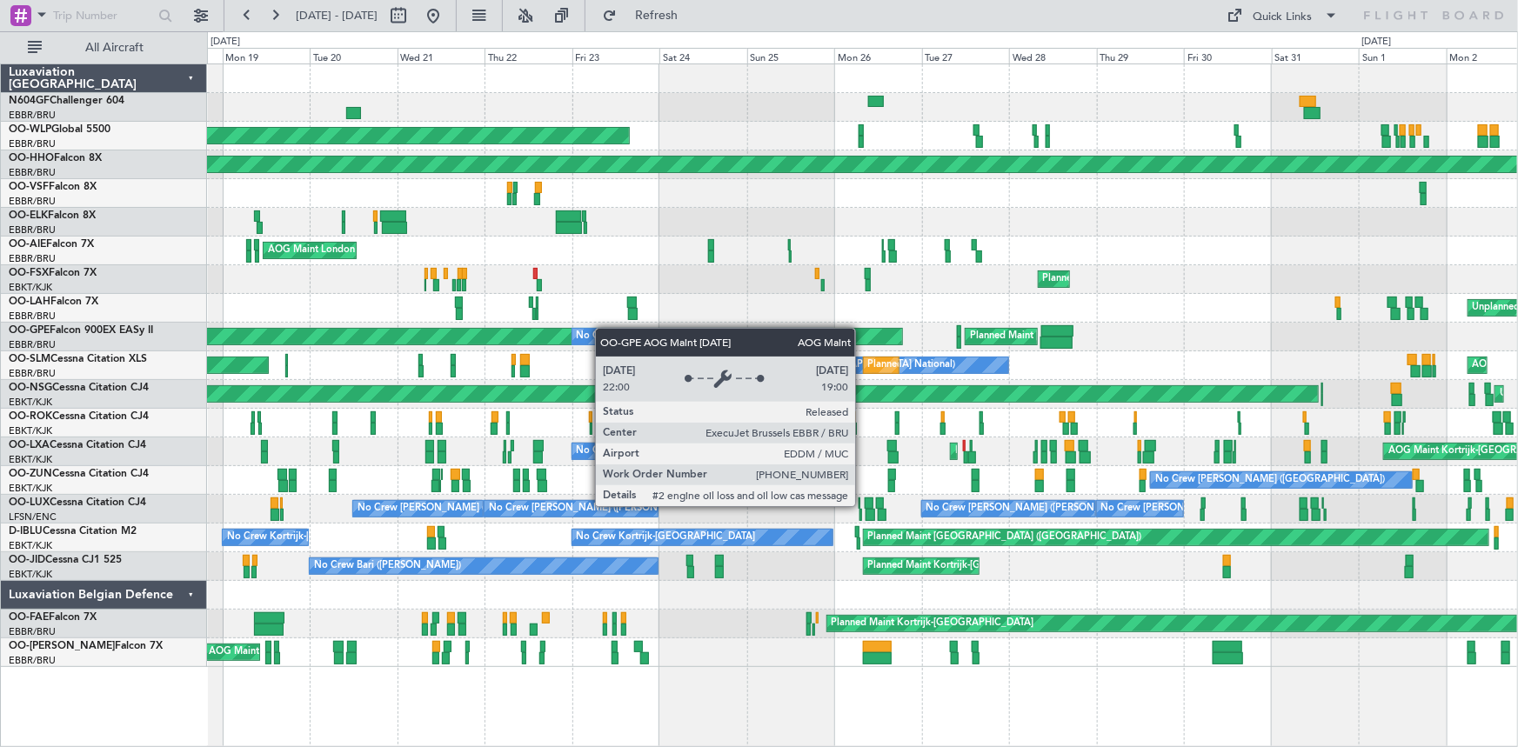
click at [325, 335] on div "Planned Maint Milan (Linate) Planned Maint Geneva (Cointrin) AOG Maint London (…" at bounding box center [862, 365] width 1311 height 603
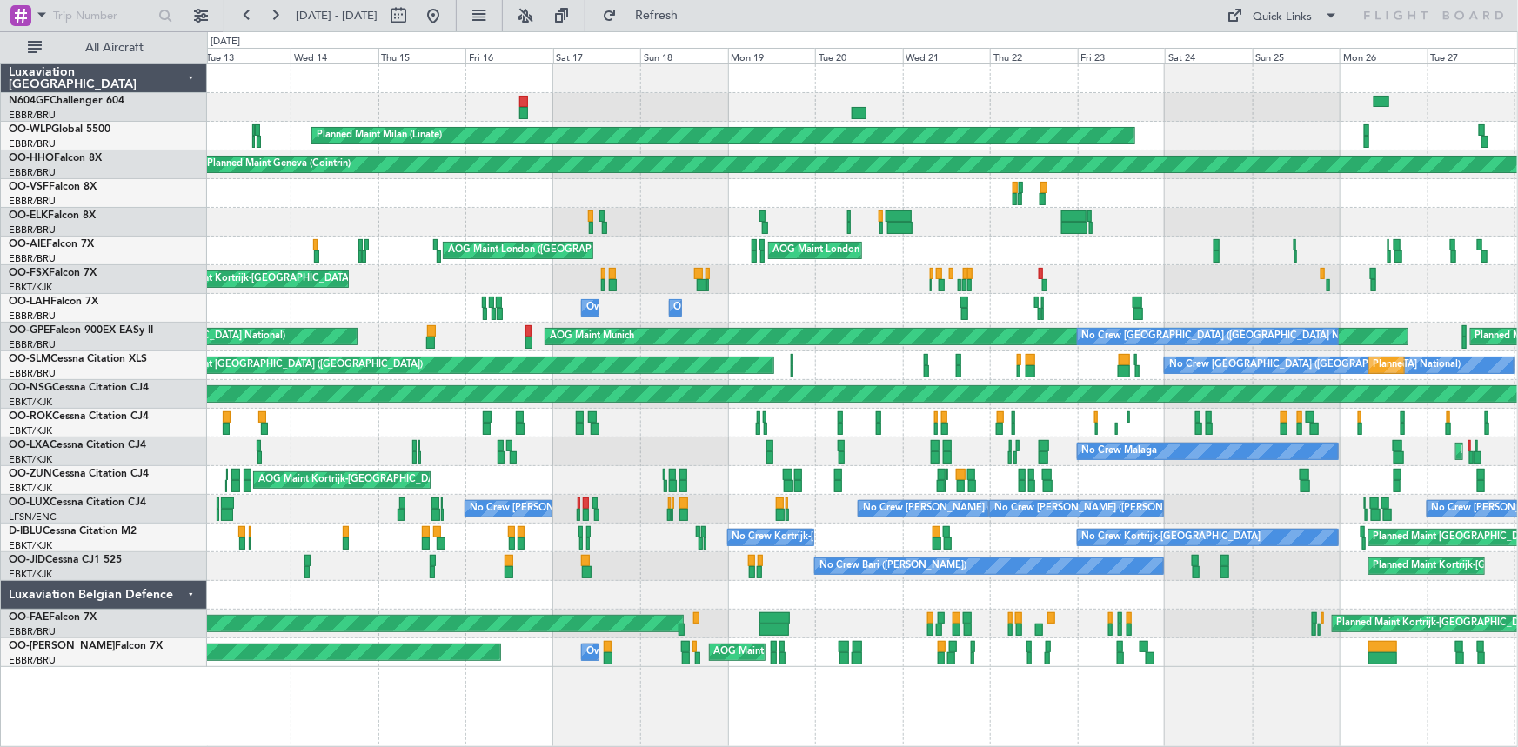
click at [446, 352] on div "Planned Maint Milan (Linate) Planned Maint Geneva (Cointrin) Planned Maint Gene…" at bounding box center [862, 365] width 1311 height 603
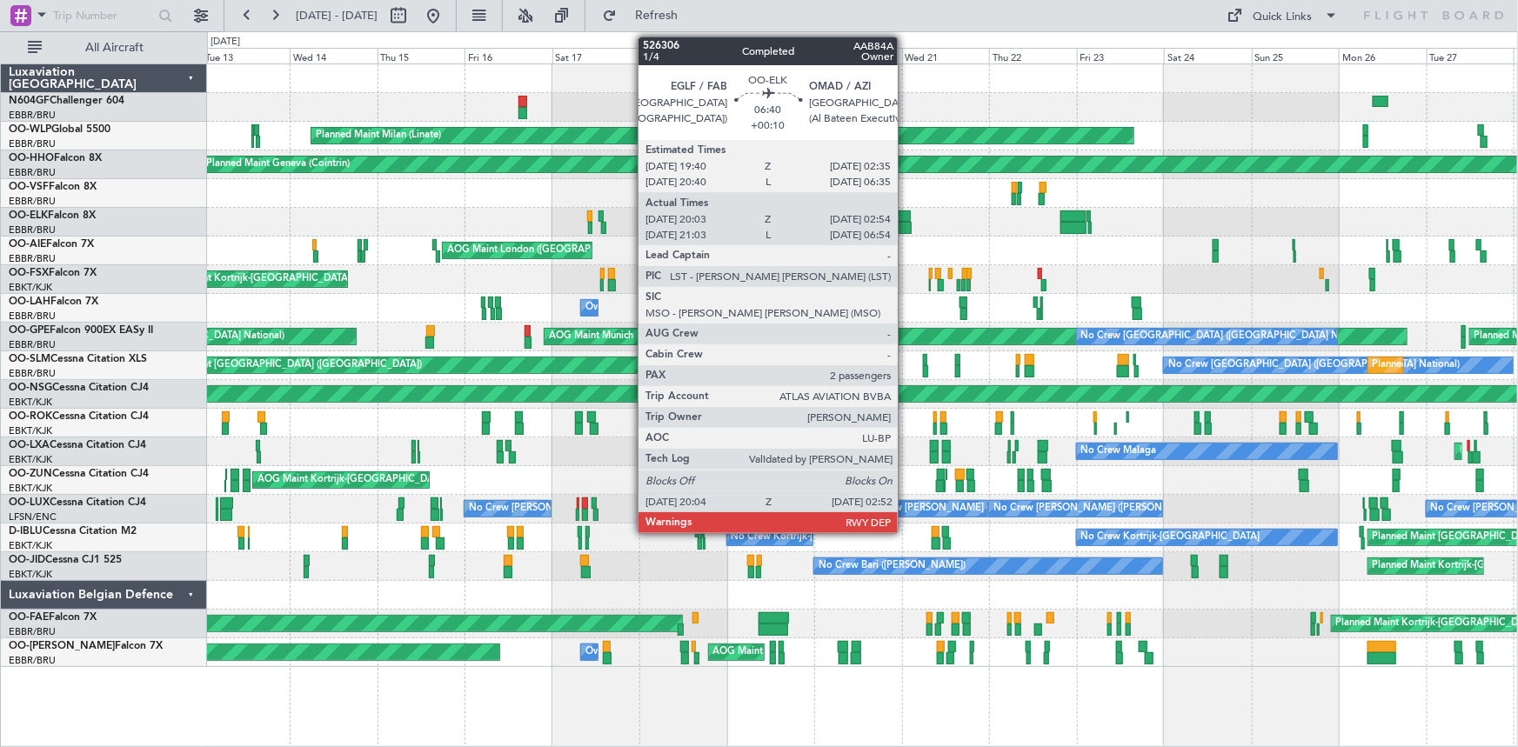
click at [906, 222] on div at bounding box center [899, 228] width 25 height 12
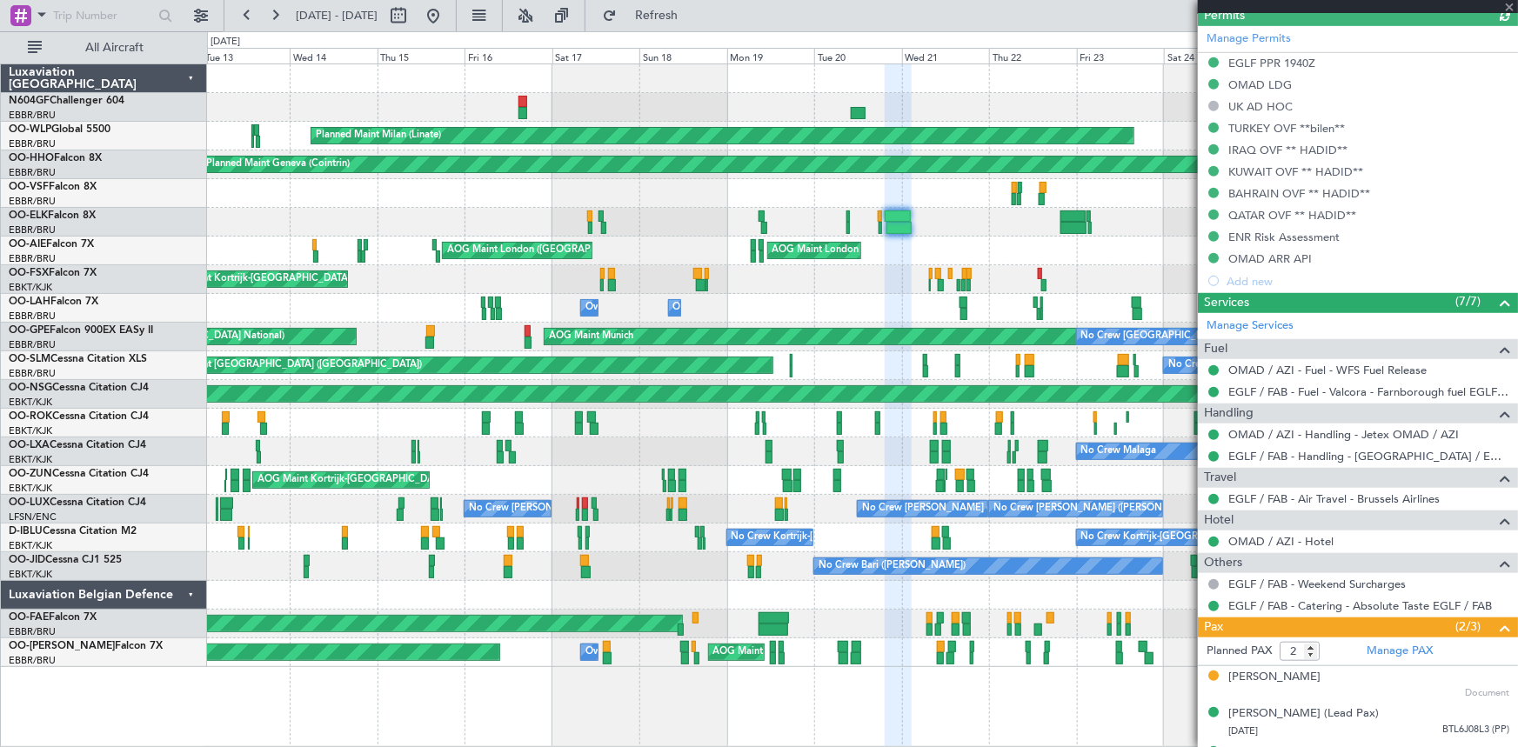
scroll to position [505, 0]
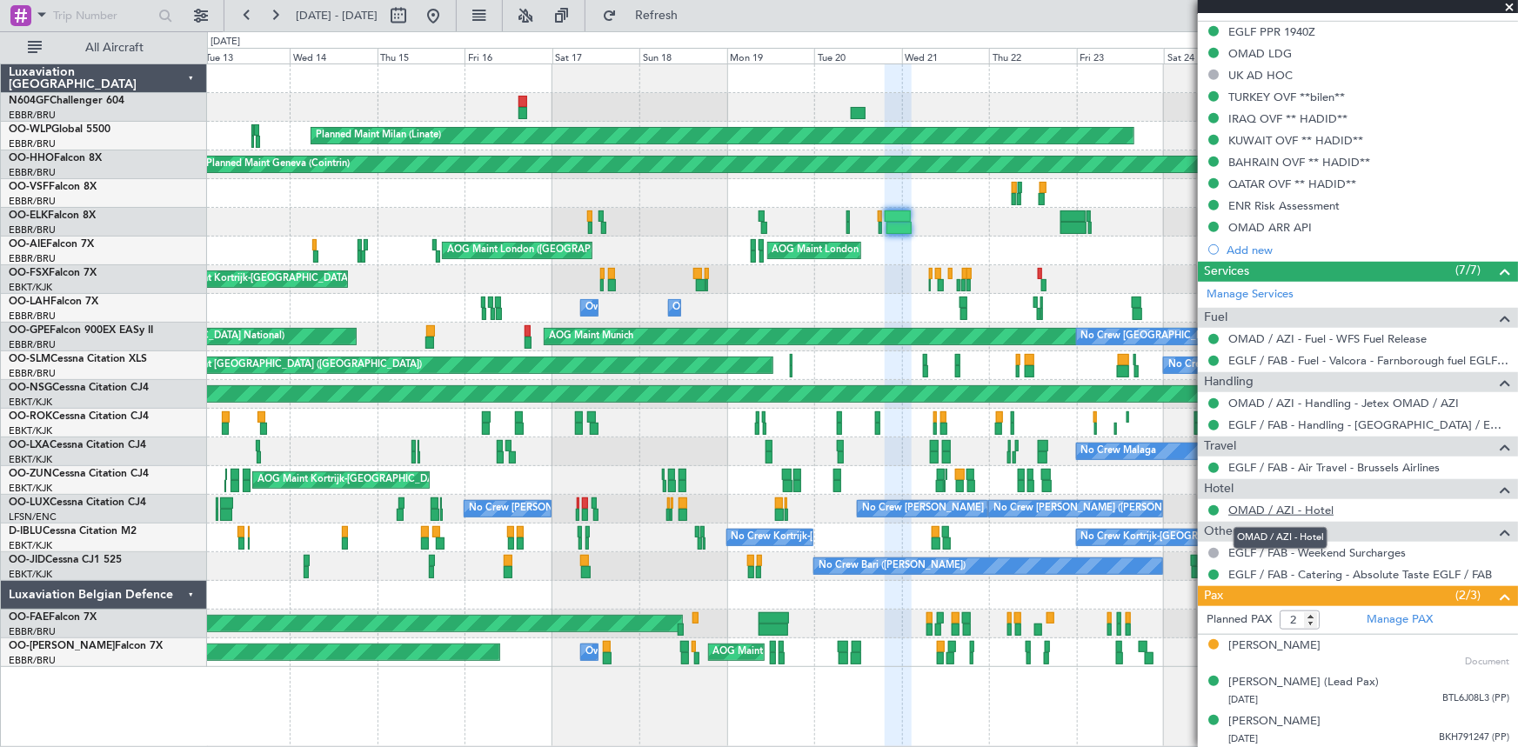
click at [1286, 503] on link "OMAD / AZI - Hotel" at bounding box center [1280, 510] width 105 height 15
click at [684, 14] on span "Refresh" at bounding box center [656, 16] width 73 height 12
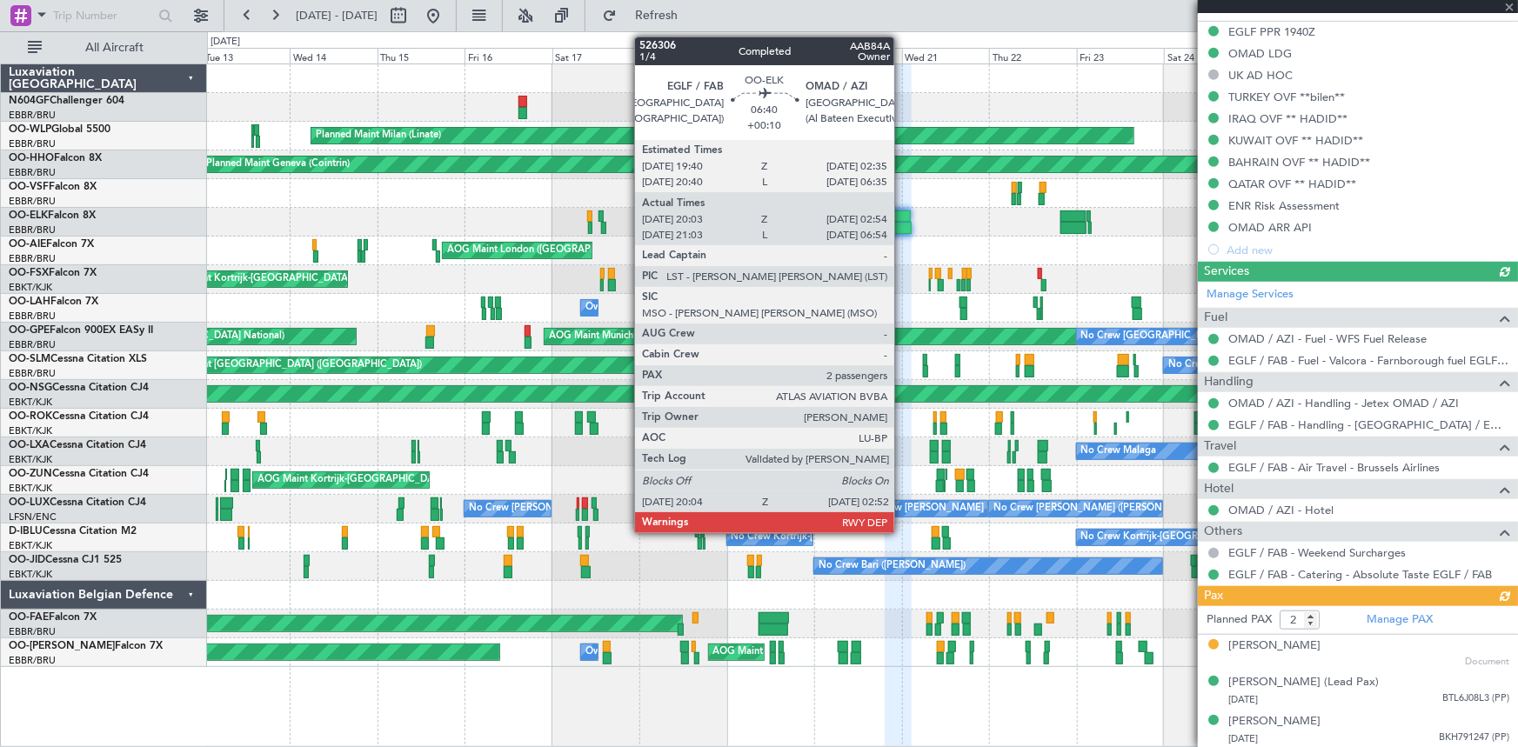
type input "3"
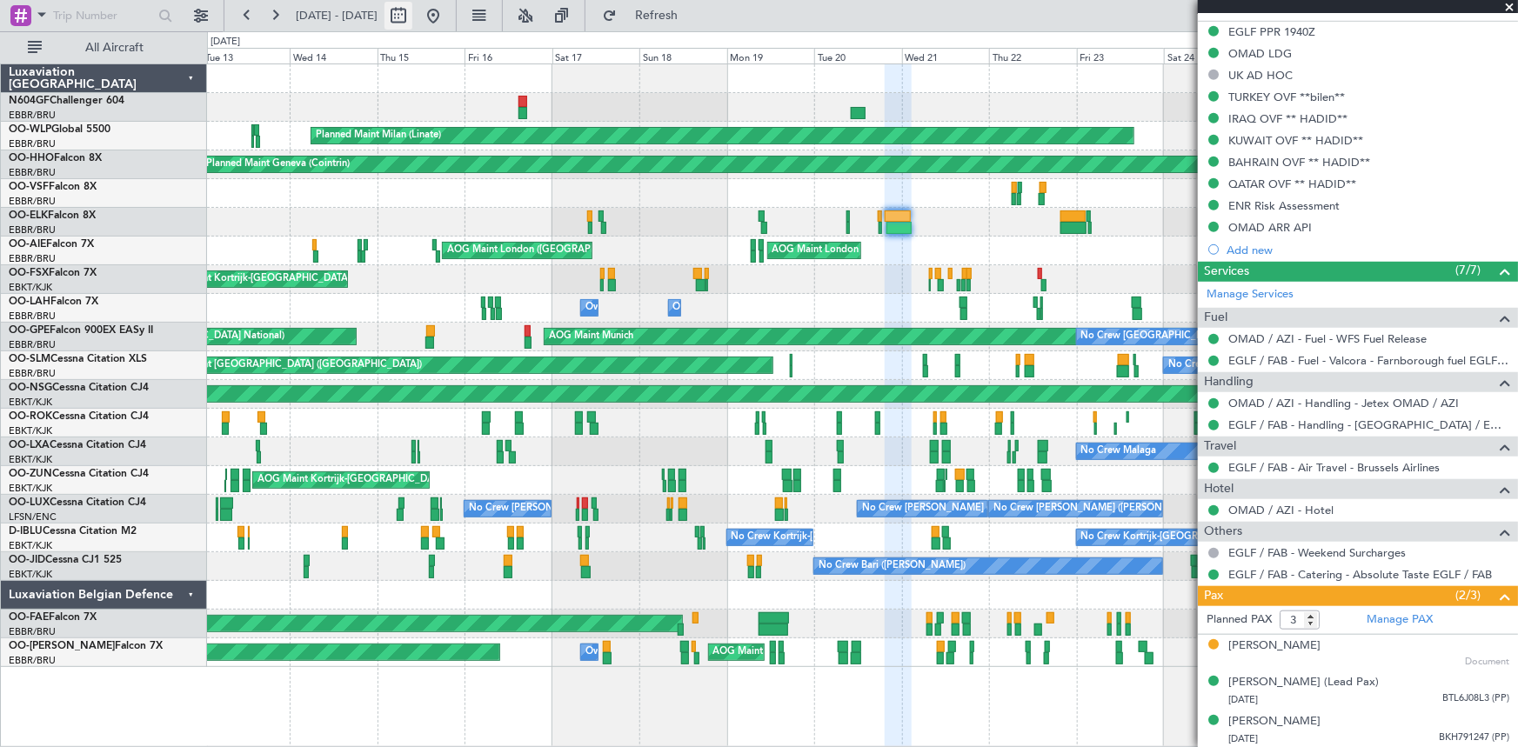
click at [412, 17] on button at bounding box center [399, 16] width 28 height 28
select select "5"
select select "2025"
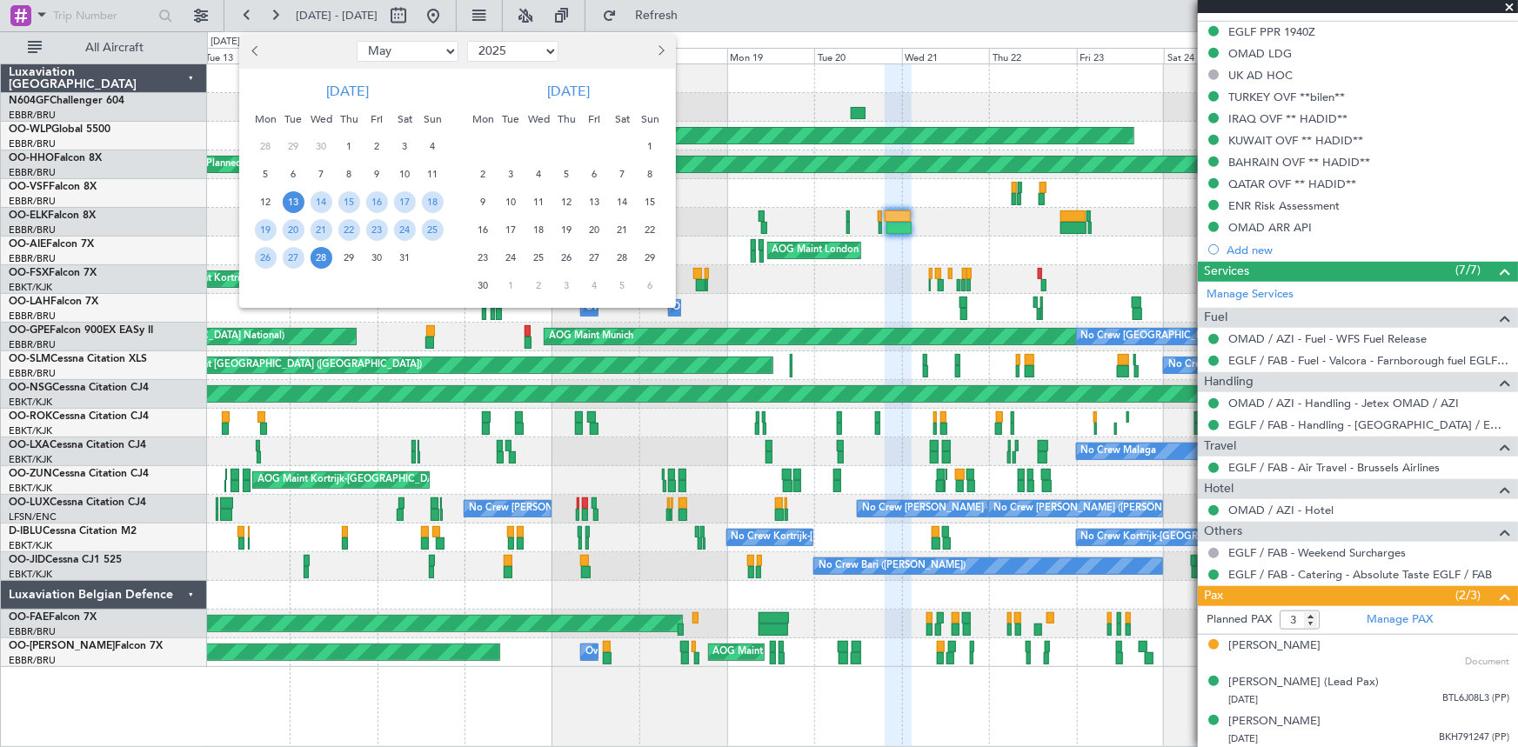
click at [392, 44] on select "Jan Feb Mar Apr May Jun Jul Aug Sep Oct Nov Dec" at bounding box center [408, 51] width 102 height 21
select select "11"
click at [357, 41] on select "Jan Feb Mar Apr May Jun Jul Aug Sep Oct Nov Dec" at bounding box center [408, 51] width 102 height 21
click at [544, 53] on select "2015 2016 2017 2018 2019 2020 2021 2022 2023 2024 2025 2026 2027 2028 2029 2030…" at bounding box center [512, 51] width 91 height 21
select select "2024"
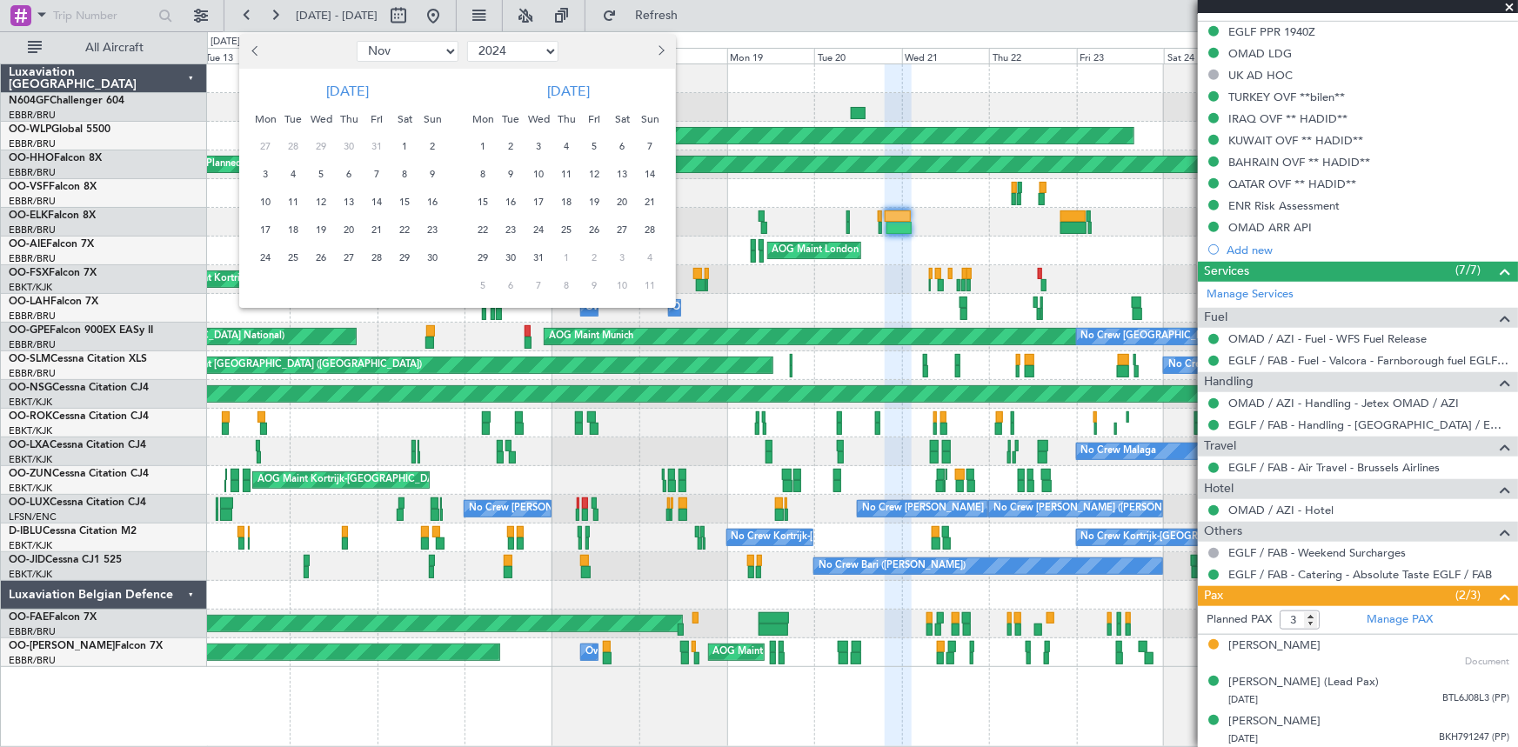
click at [467, 41] on select "2015 2016 2017 2018 2019 2020 2021 2022 2023 2024 2025 2026 2027 2028 2029 2030…" at bounding box center [512, 51] width 91 height 21
click at [304, 199] on span "12" at bounding box center [294, 202] width 22 height 22
click at [296, 257] on span "26" at bounding box center [294, 258] width 22 height 22
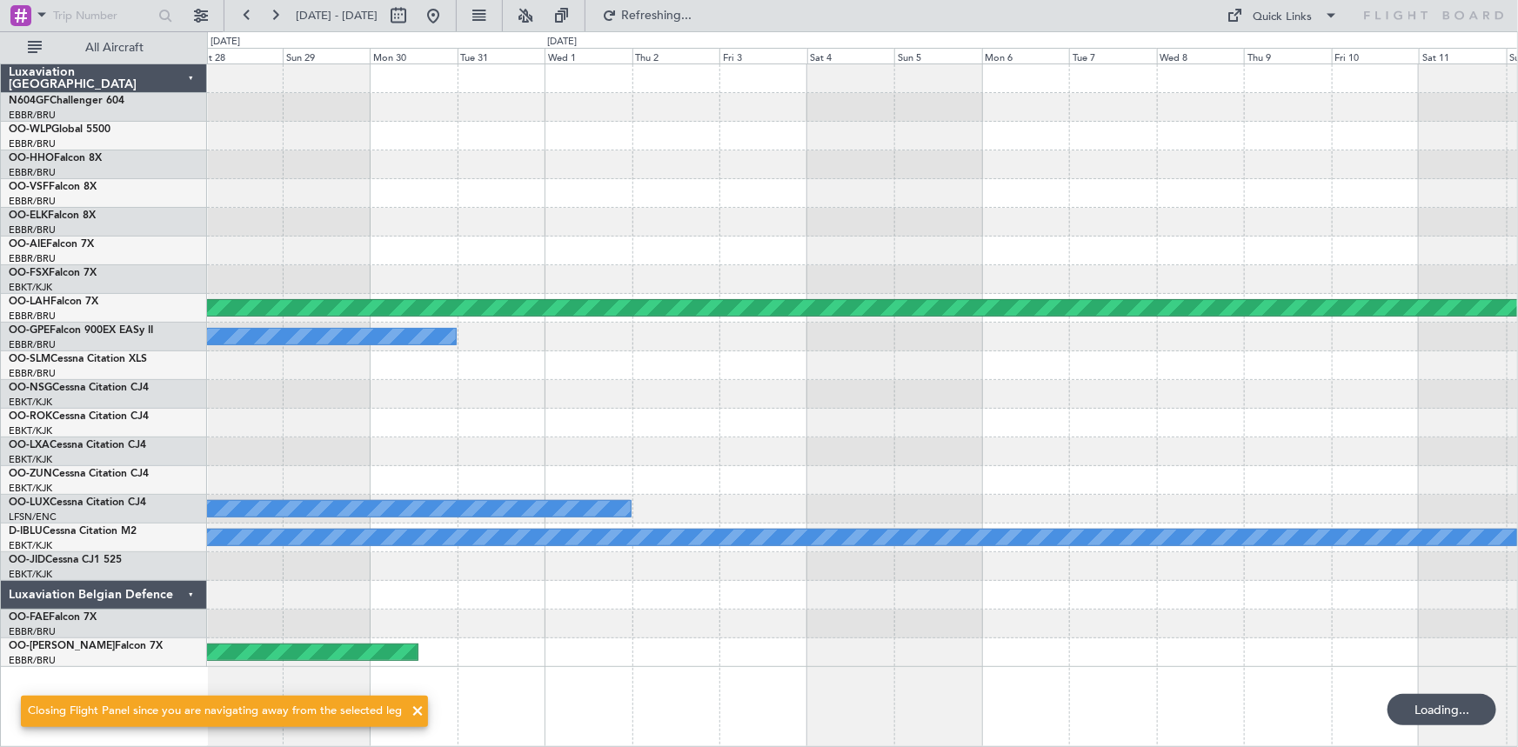
scroll to position [0, 0]
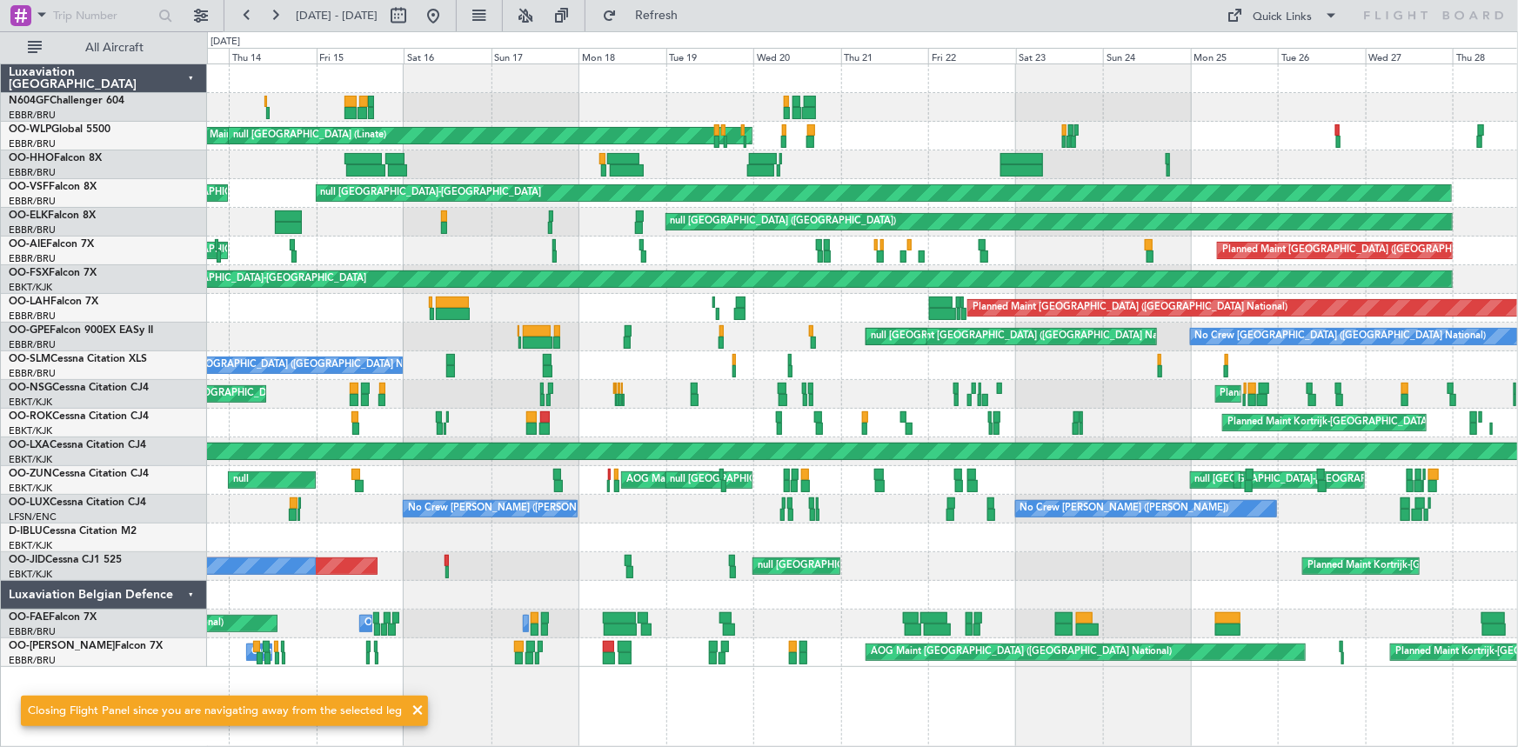
click at [678, 153] on div "Planned Maint Milan (Linate) null Milan (Linate) AOG Maint Milan (Linate) null …" at bounding box center [862, 365] width 1311 height 603
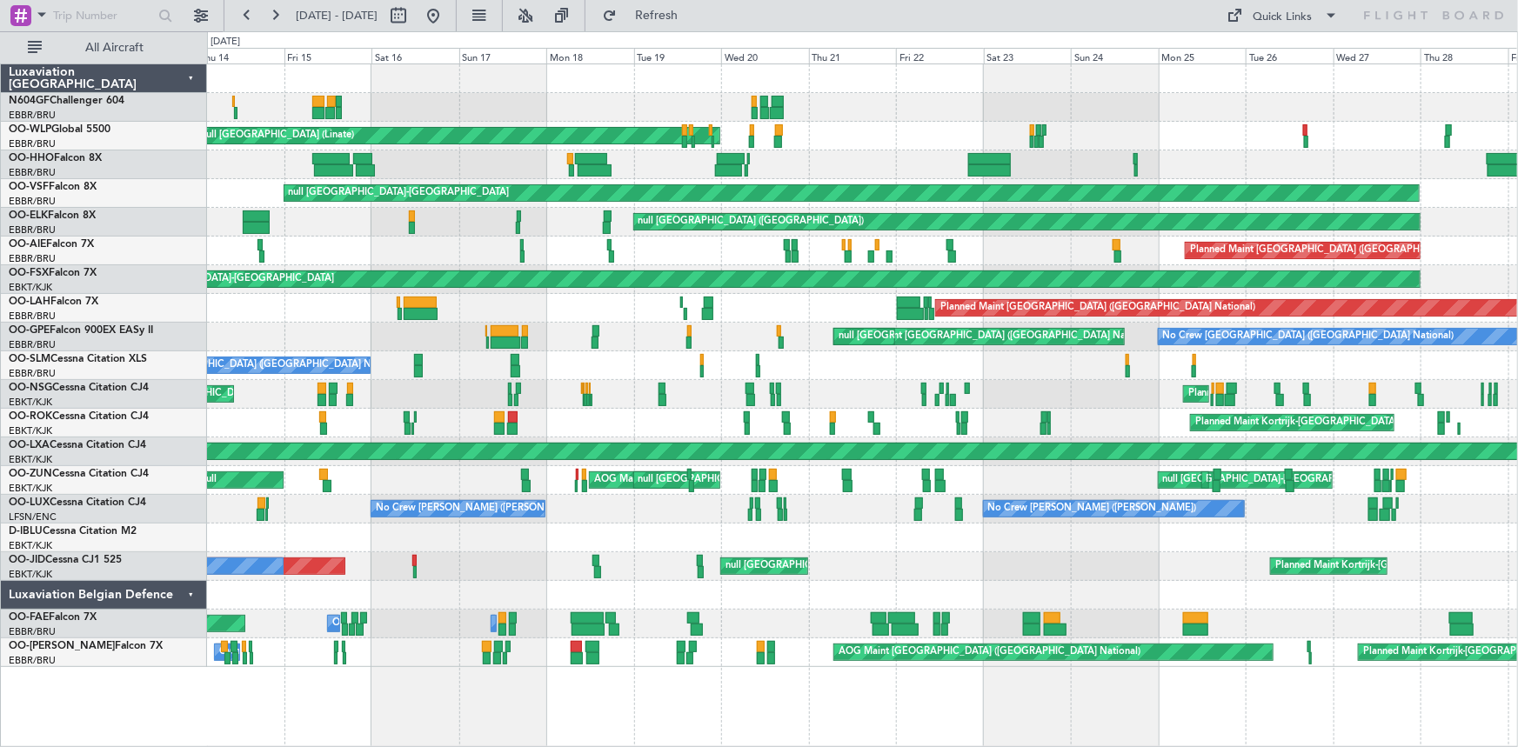
click at [1308, 182] on div "Planned Maint Milan (Linate) null Milan (Linate) AOG Maint Milan (Linate) null …" at bounding box center [862, 365] width 1311 height 603
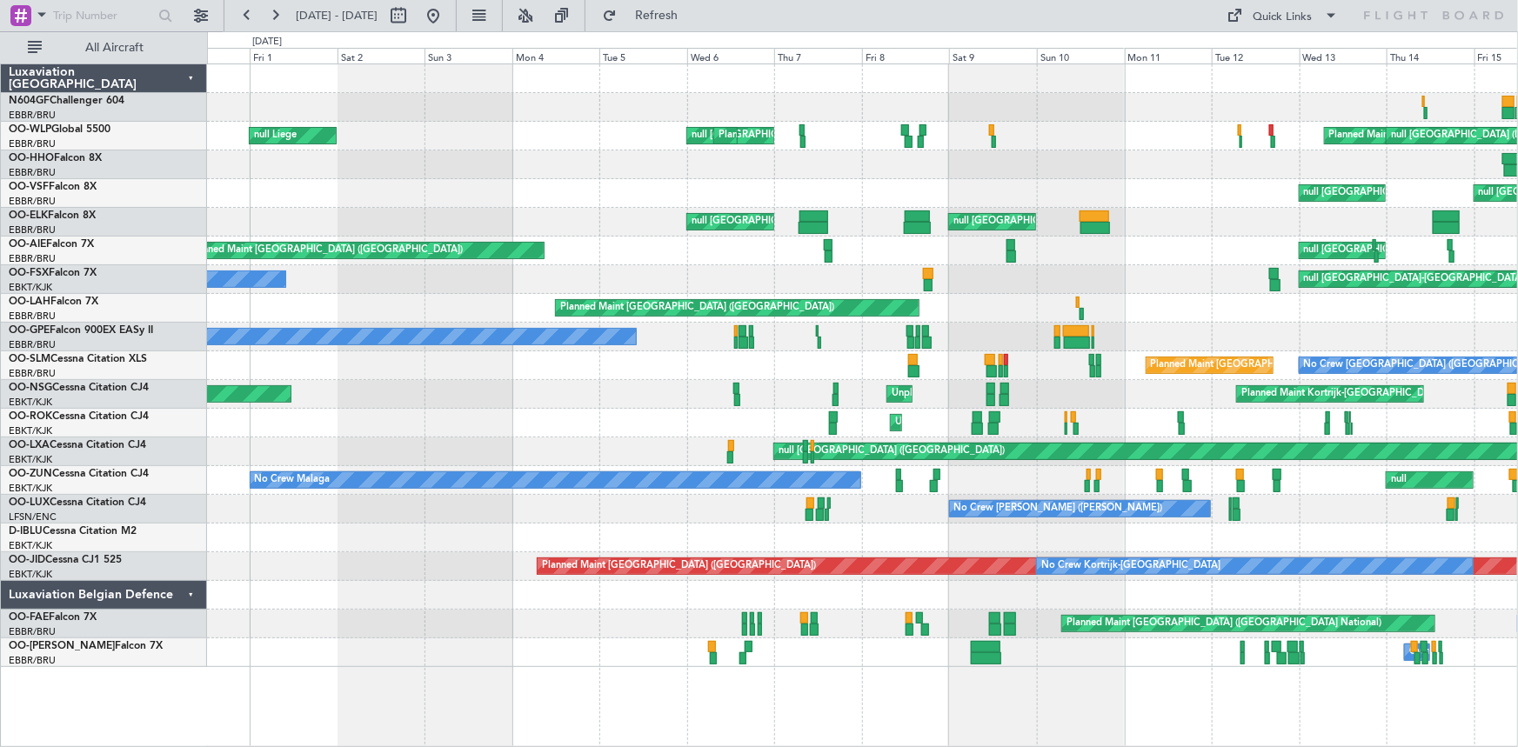
click at [1197, 123] on div "Planned Maint Milan (Linate) null Milan (Linate) null Milan (Linate) Planned Ma…" at bounding box center [862, 136] width 1311 height 29
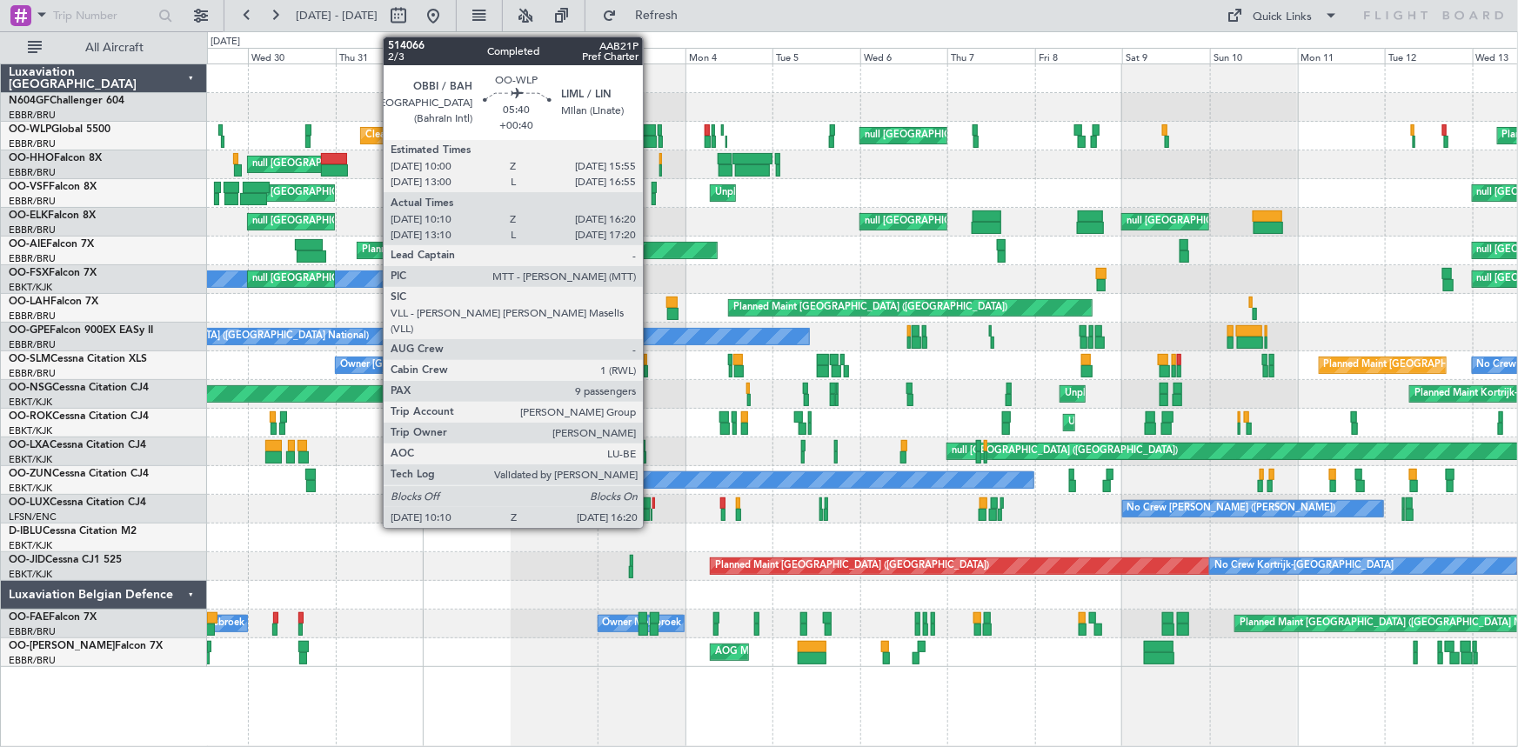
click at [651, 140] on div at bounding box center [645, 142] width 23 height 12
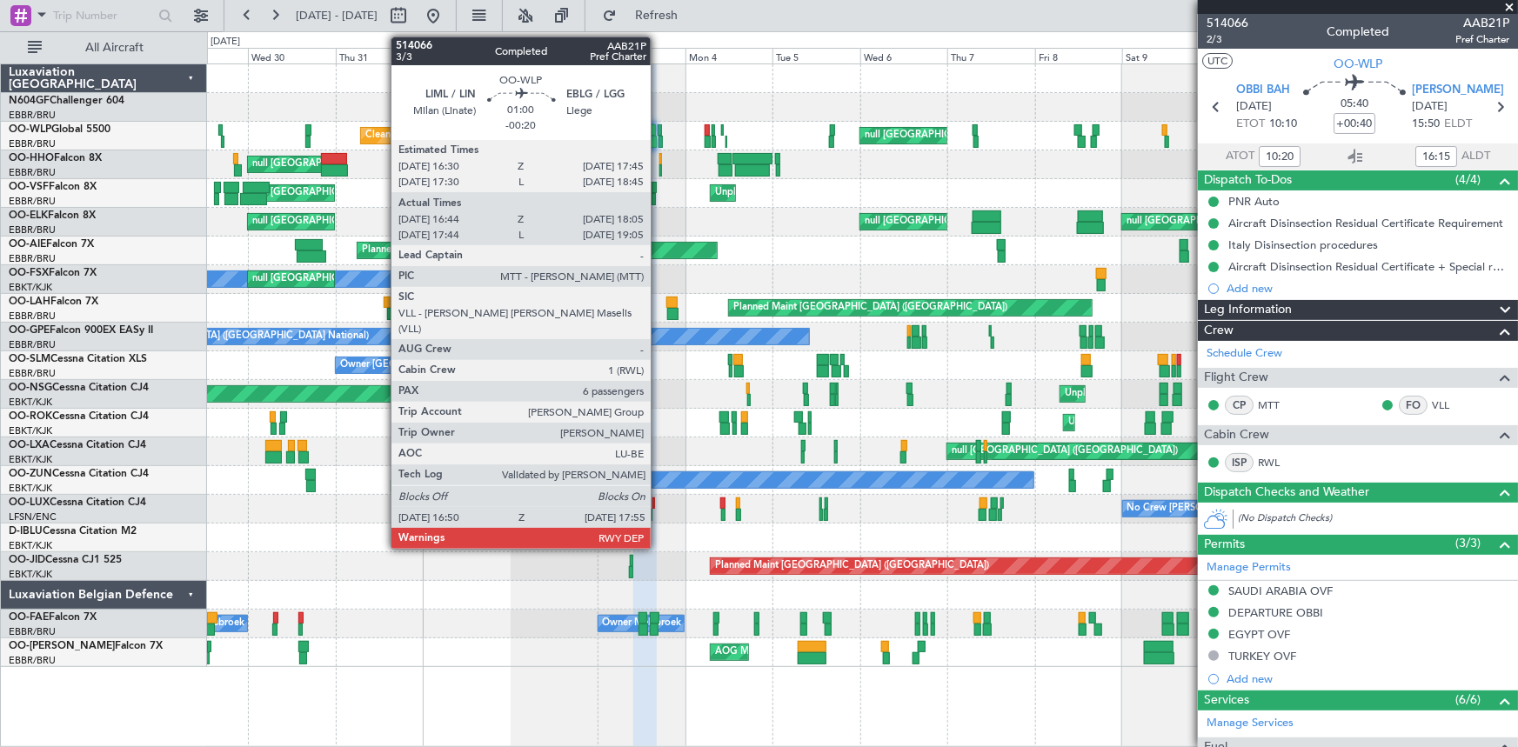
click at [659, 137] on div at bounding box center [661, 142] width 4 height 12
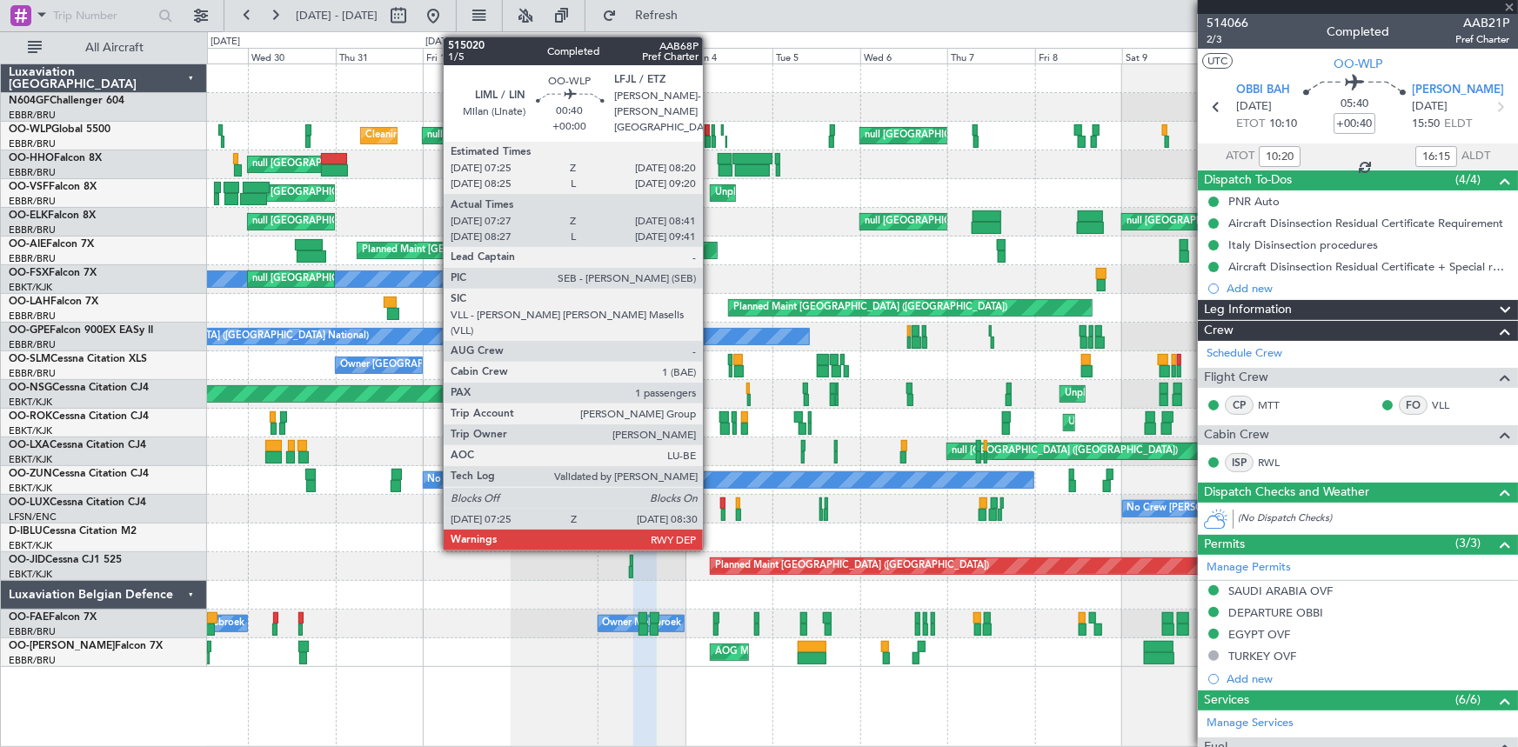
type input "-00:20"
type input "16:54"
type input "18:00"
type input "6"
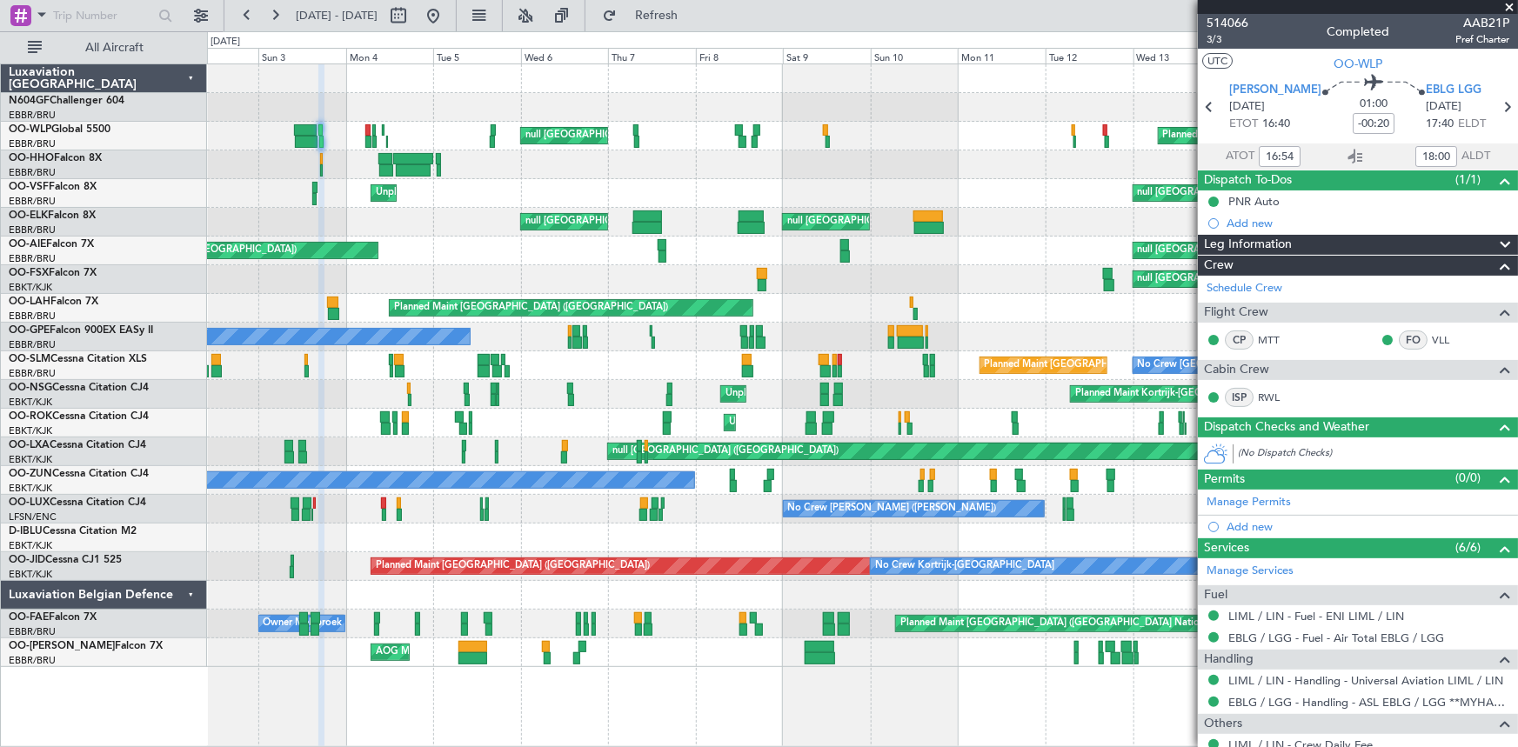
click at [313, 262] on div "null Brussels (Brussels National) Planned Maint London (Farnborough)" at bounding box center [862, 251] width 1311 height 29
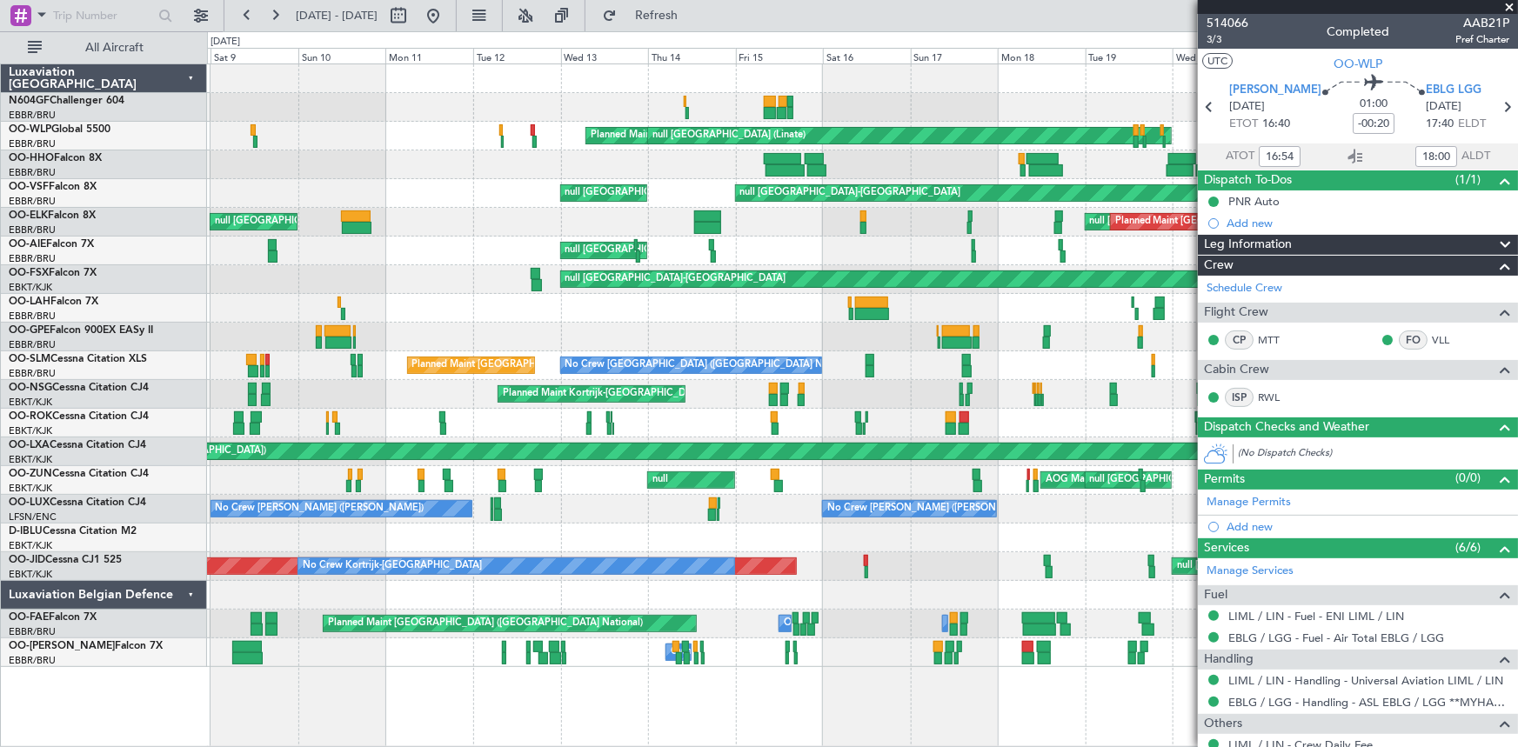
click at [423, 270] on div "Planned Maint Milan (Linate) null Milan (Linate) null Milan (Linate) Planned Ma…" at bounding box center [862, 365] width 1311 height 603
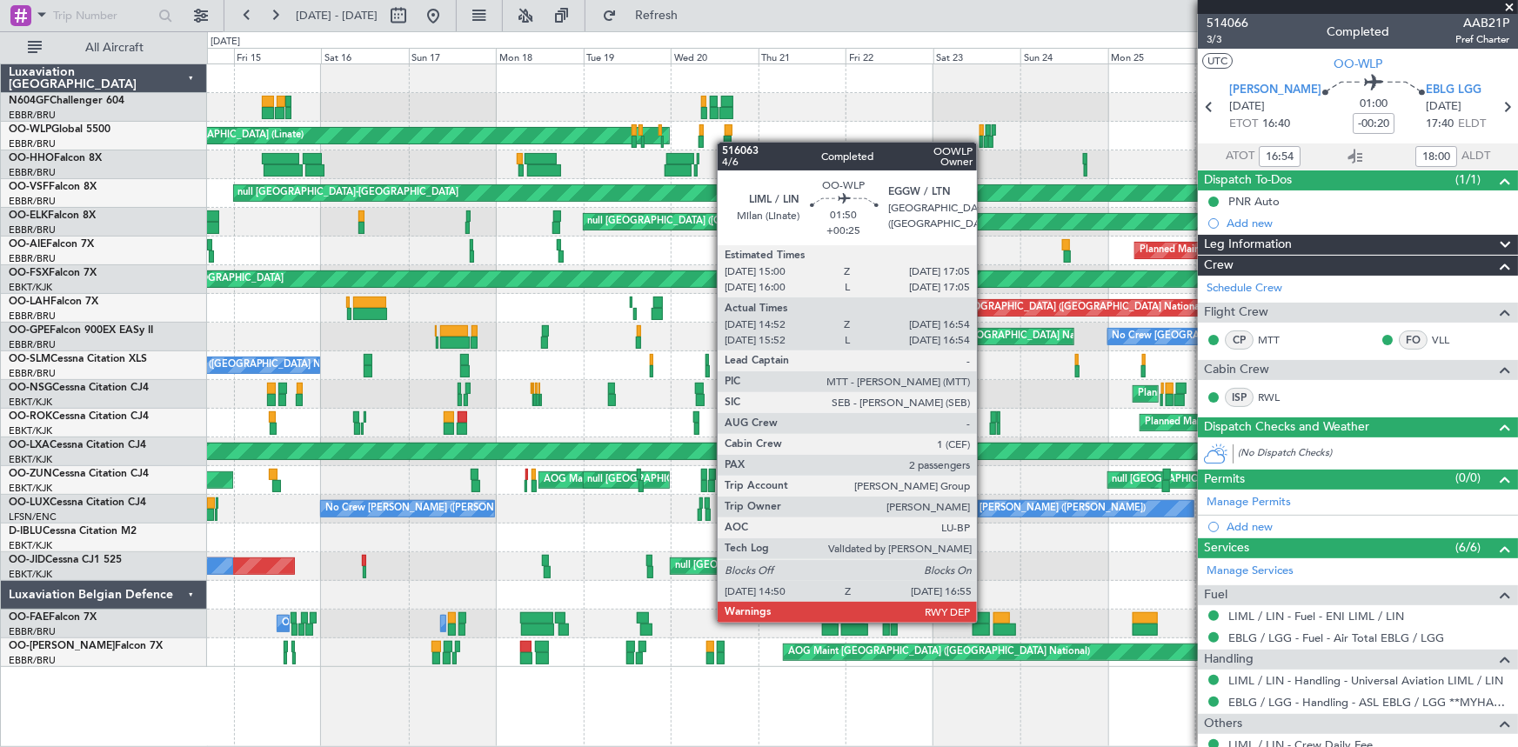
click at [726, 142] on div at bounding box center [728, 142] width 8 height 12
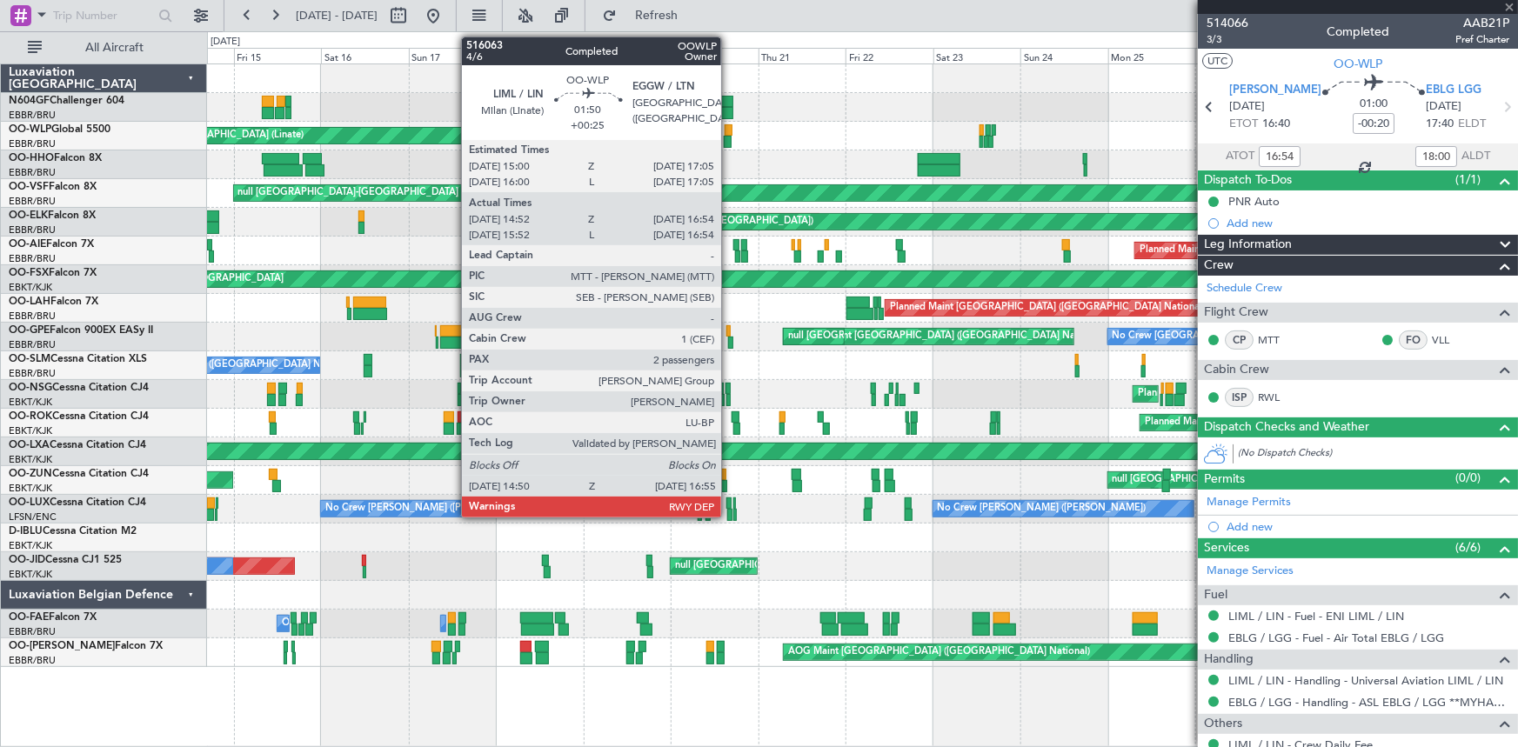
type input "+00:25"
type input "15:02"
type input "16:49"
type input "2"
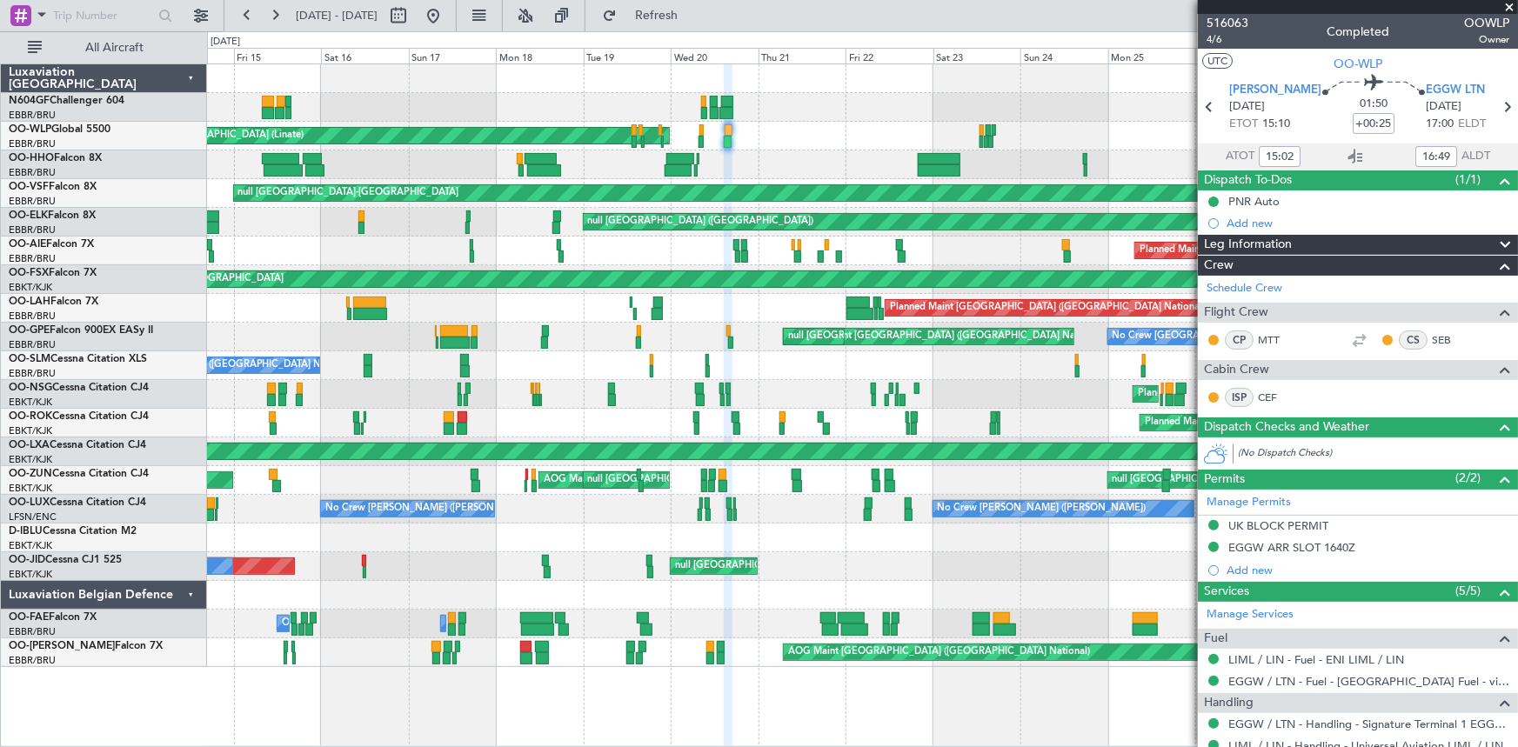
click at [876, 550] on div at bounding box center [862, 538] width 1311 height 29
type input "15:02"
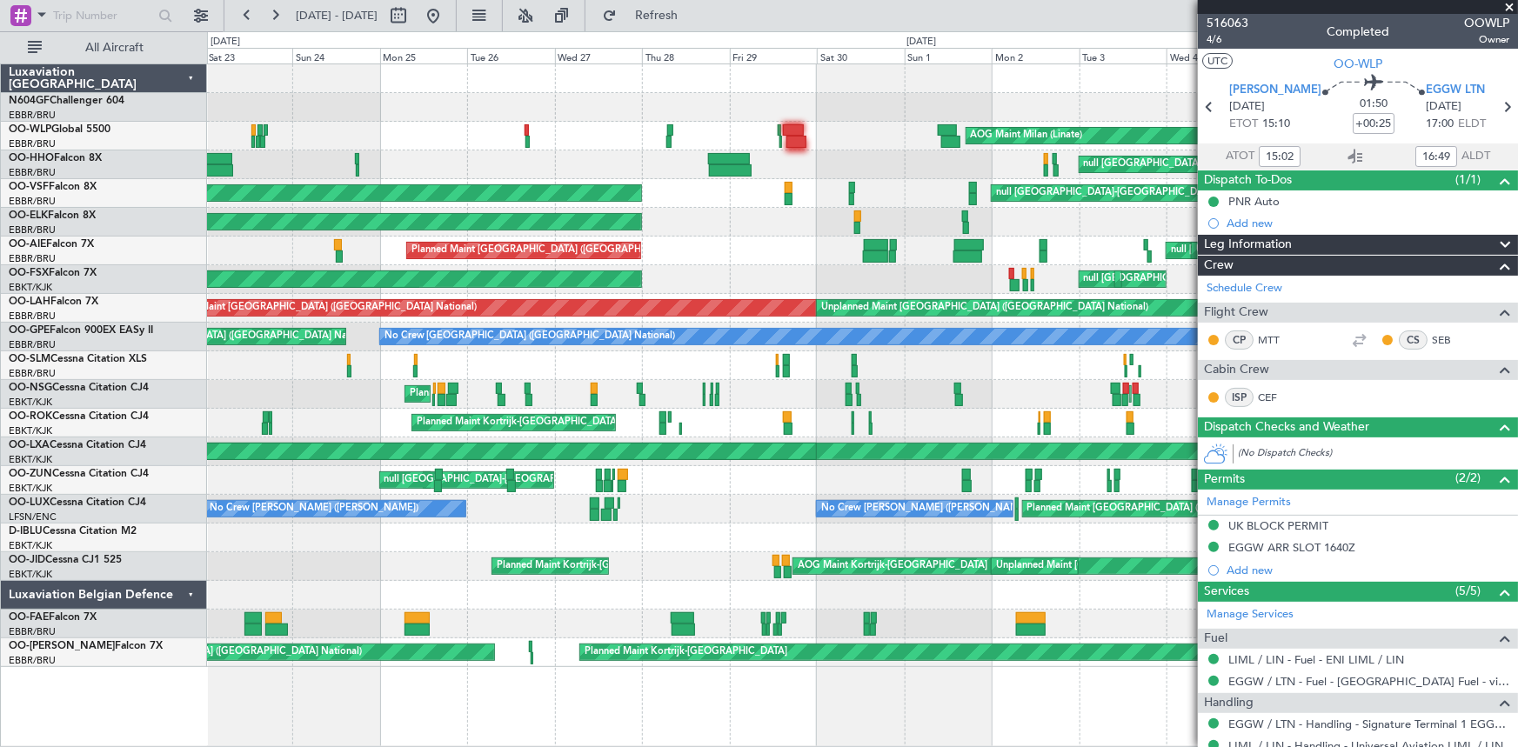
click at [77, 165] on div "AOG Maint Milan (Linate) Planned Maint Milan (Linate) null Milan (Linate) null …" at bounding box center [759, 389] width 1518 height 716
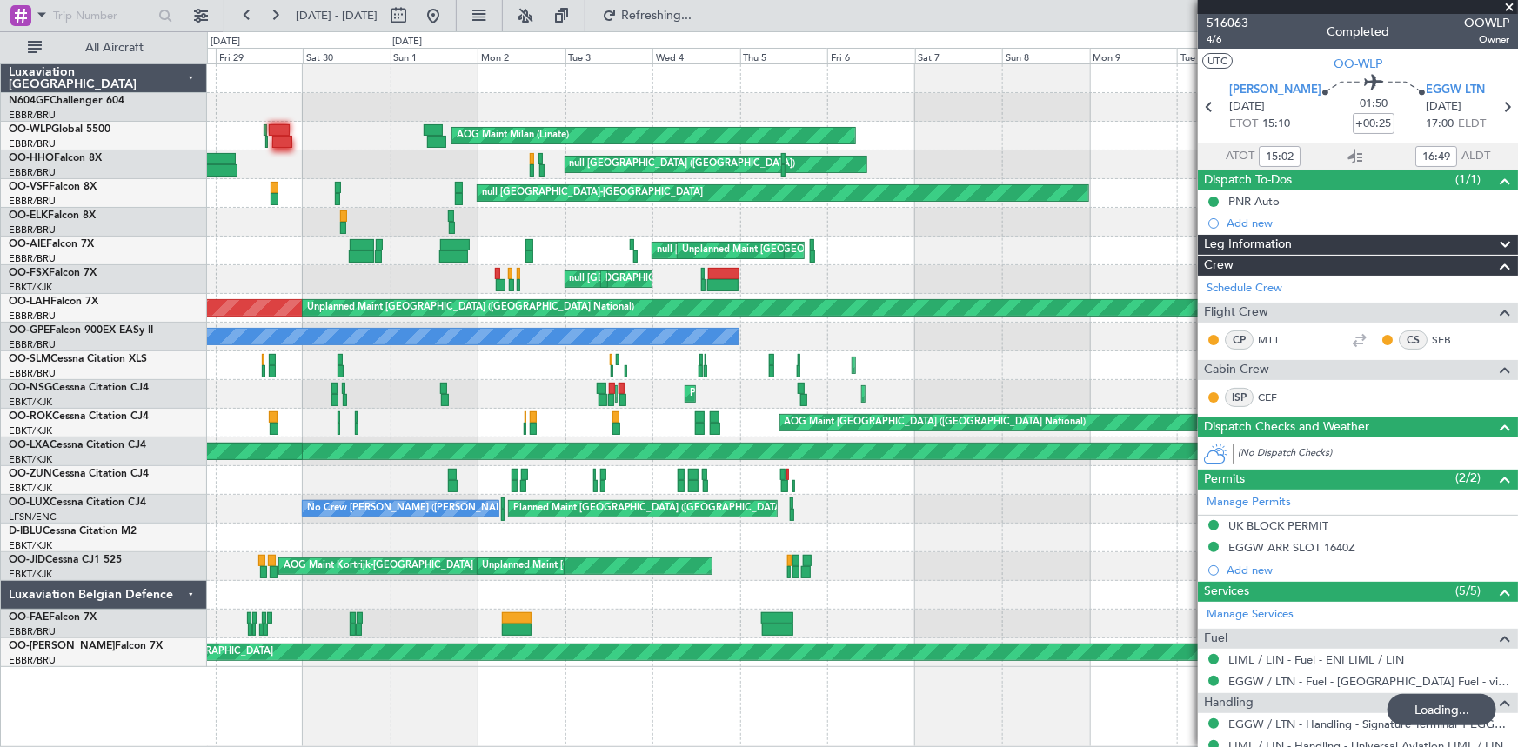
click at [404, 247] on div "null Brussels (Brussels National) Unplanned Maint Brussels (Brussels National) …" at bounding box center [862, 251] width 1311 height 29
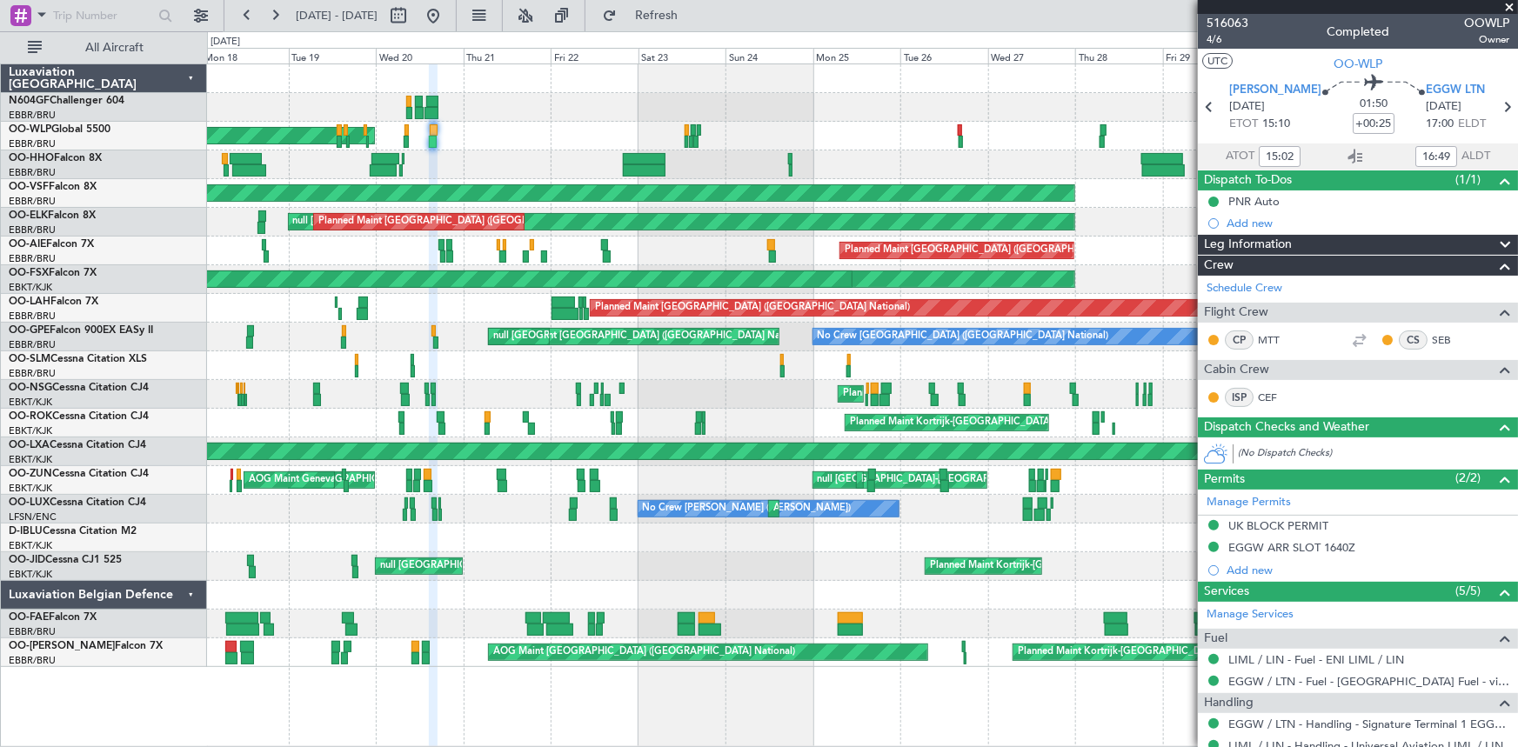
click at [1436, 287] on fb-app "30 Nov 2024 - 15 Dec 2024 Refresh Quick Links All Aircraft AOG Maint Milan (Lin…" at bounding box center [759, 380] width 1518 height 734
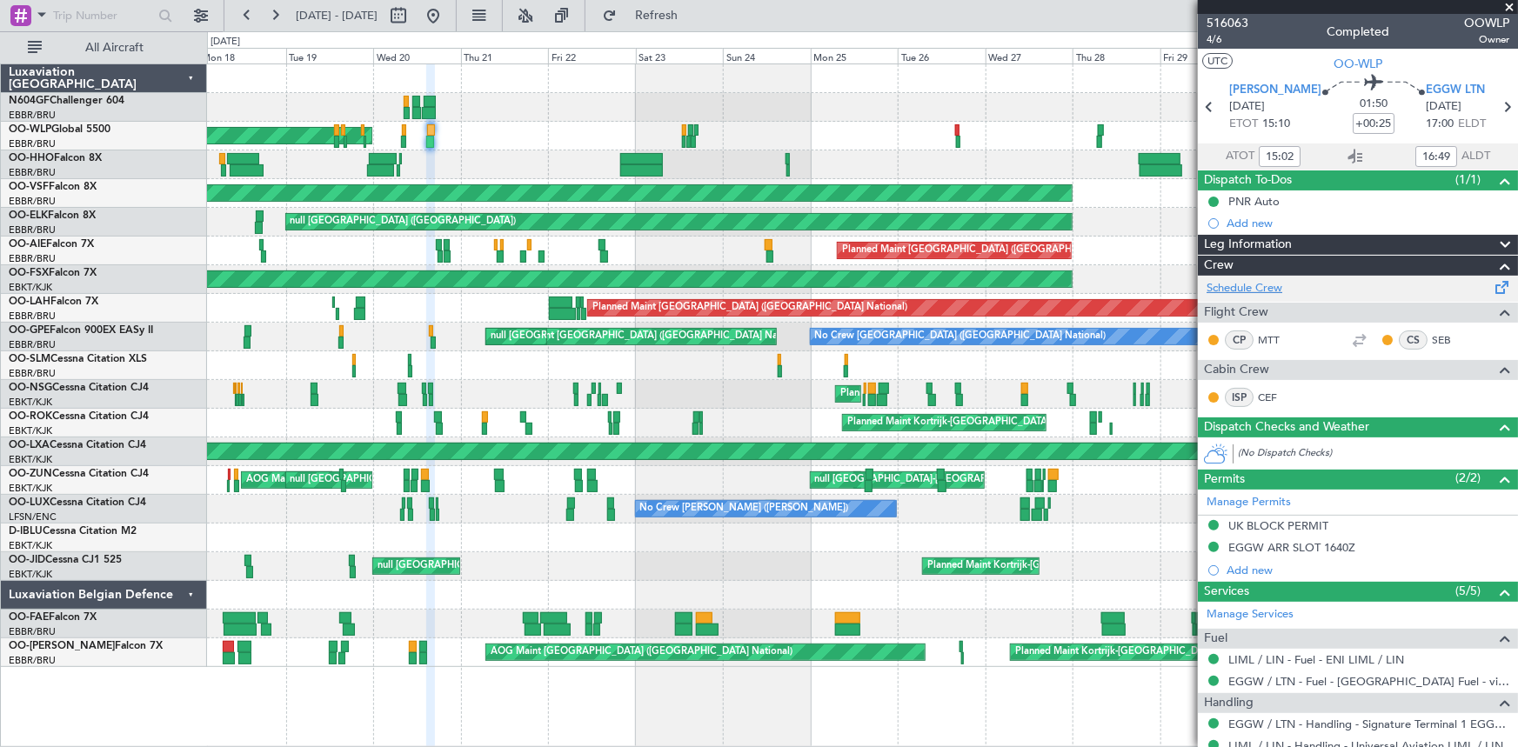
click at [1247, 287] on link "Schedule Crew" at bounding box center [1245, 288] width 76 height 17
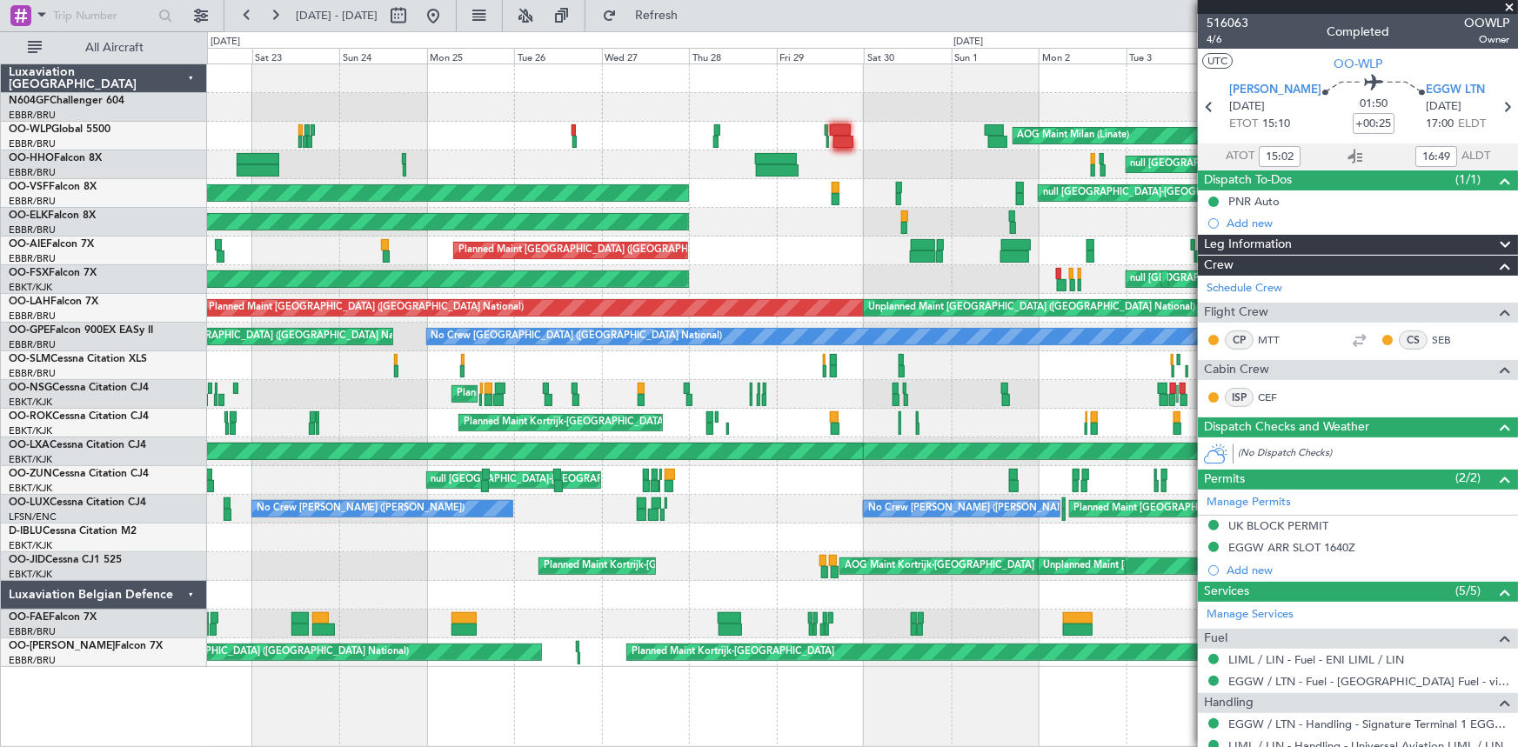
click at [70, 224] on div "AOG Maint Milan (Linate) Planned Maint Liege null Milan (Linate) Planned Maint …" at bounding box center [759, 389] width 1518 height 716
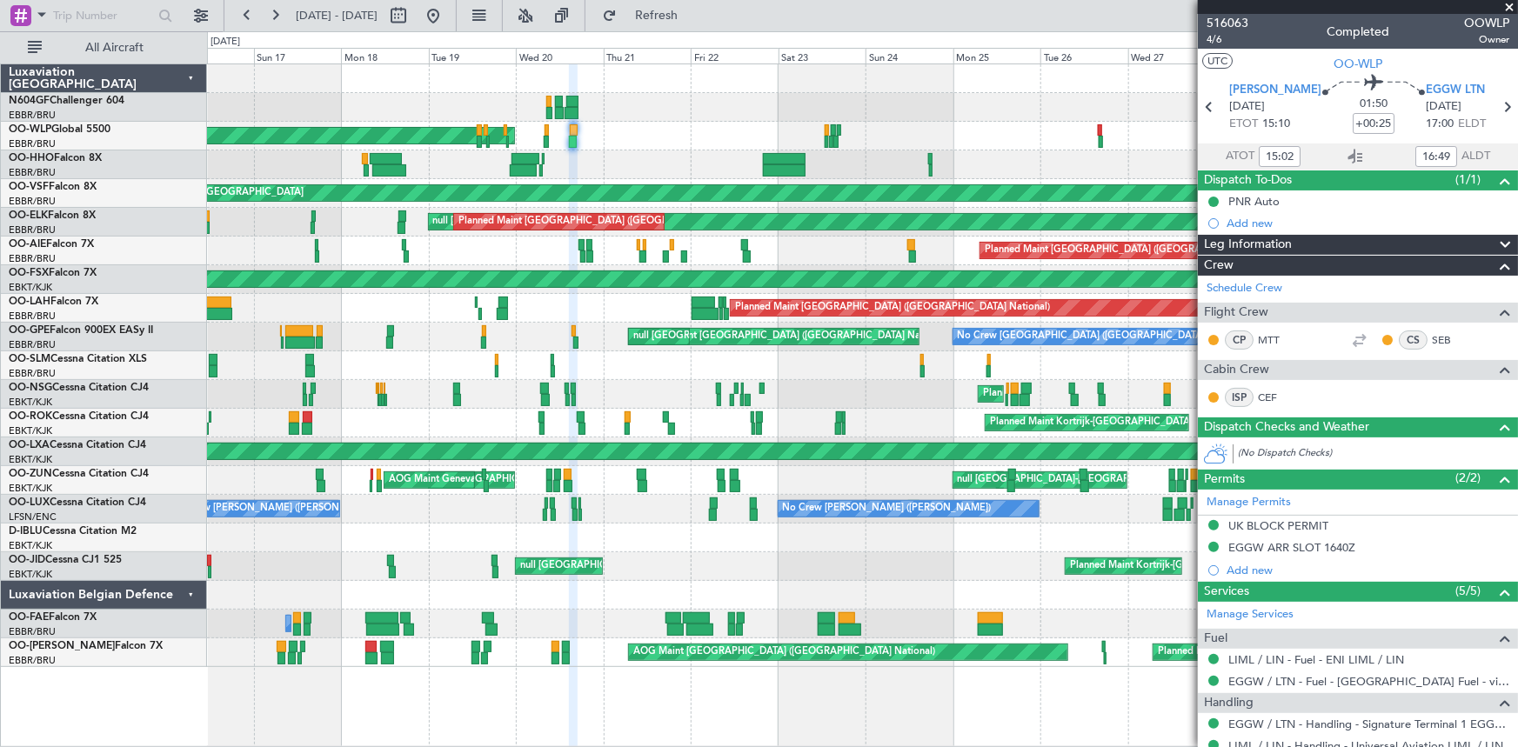
click at [1072, 165] on div "null Milan (Linate) Planned Maint Milan (Linate) AOG Maint Milan (Linate) null …" at bounding box center [862, 365] width 1311 height 603
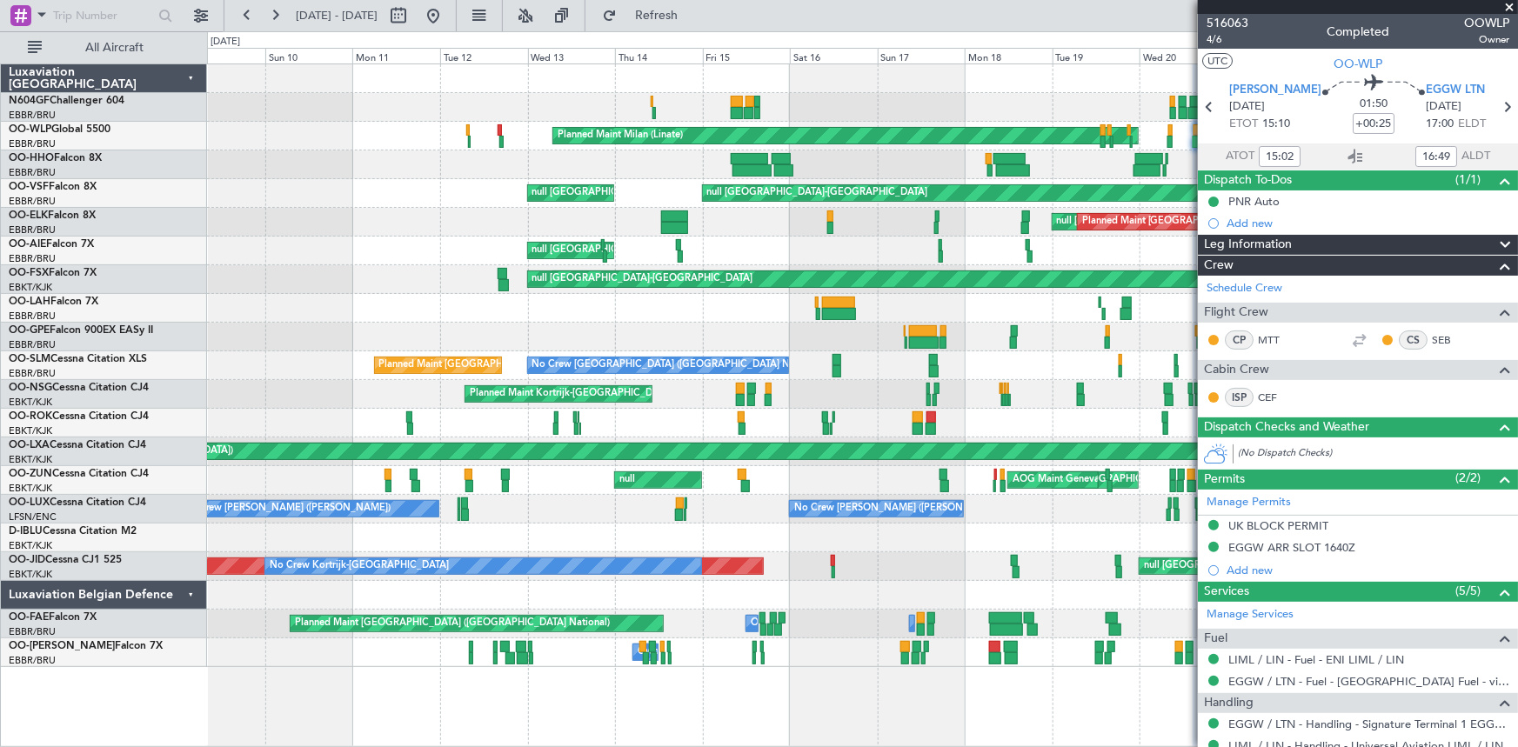
click at [893, 244] on div "null Brussels (Brussels National) Planned Maint London (Farnborough)" at bounding box center [862, 251] width 1311 height 29
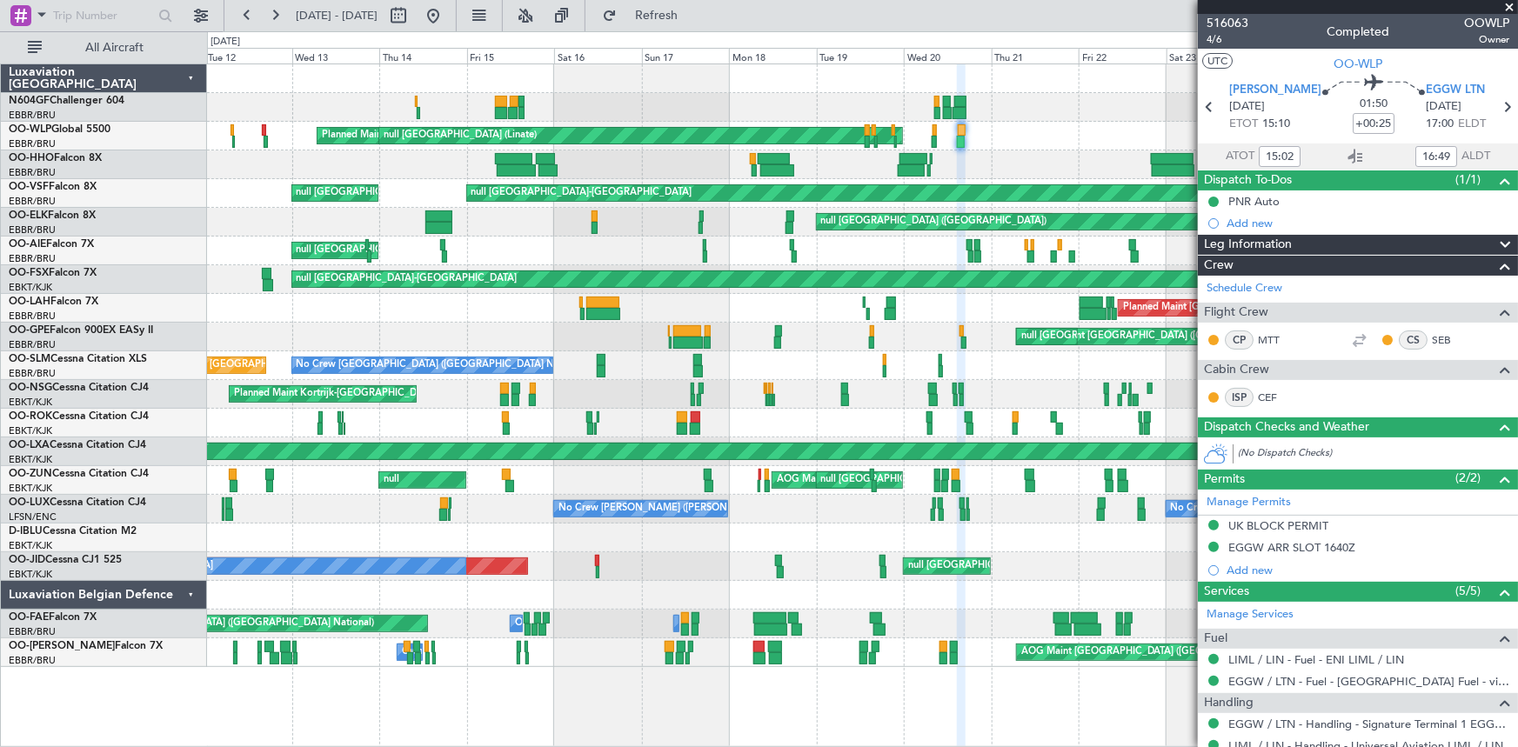
click at [209, 244] on div "Planned Maint London (Farnborough) null Brussels (Brussels National)" at bounding box center [862, 251] width 1311 height 29
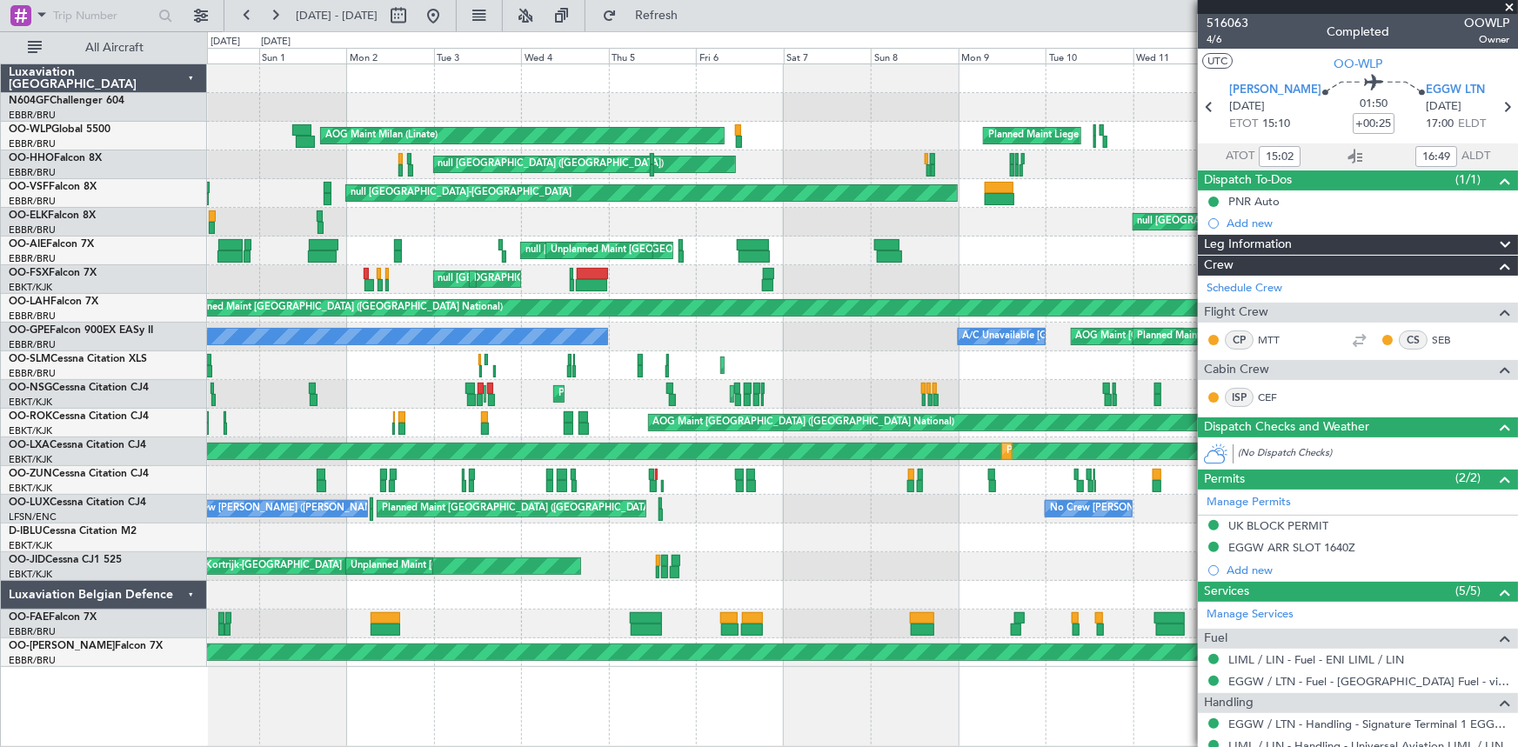
click at [515, 256] on div "null Brussels (Brussels National) Unplanned Maint Brussels (Brussels National) …" at bounding box center [862, 251] width 1311 height 29
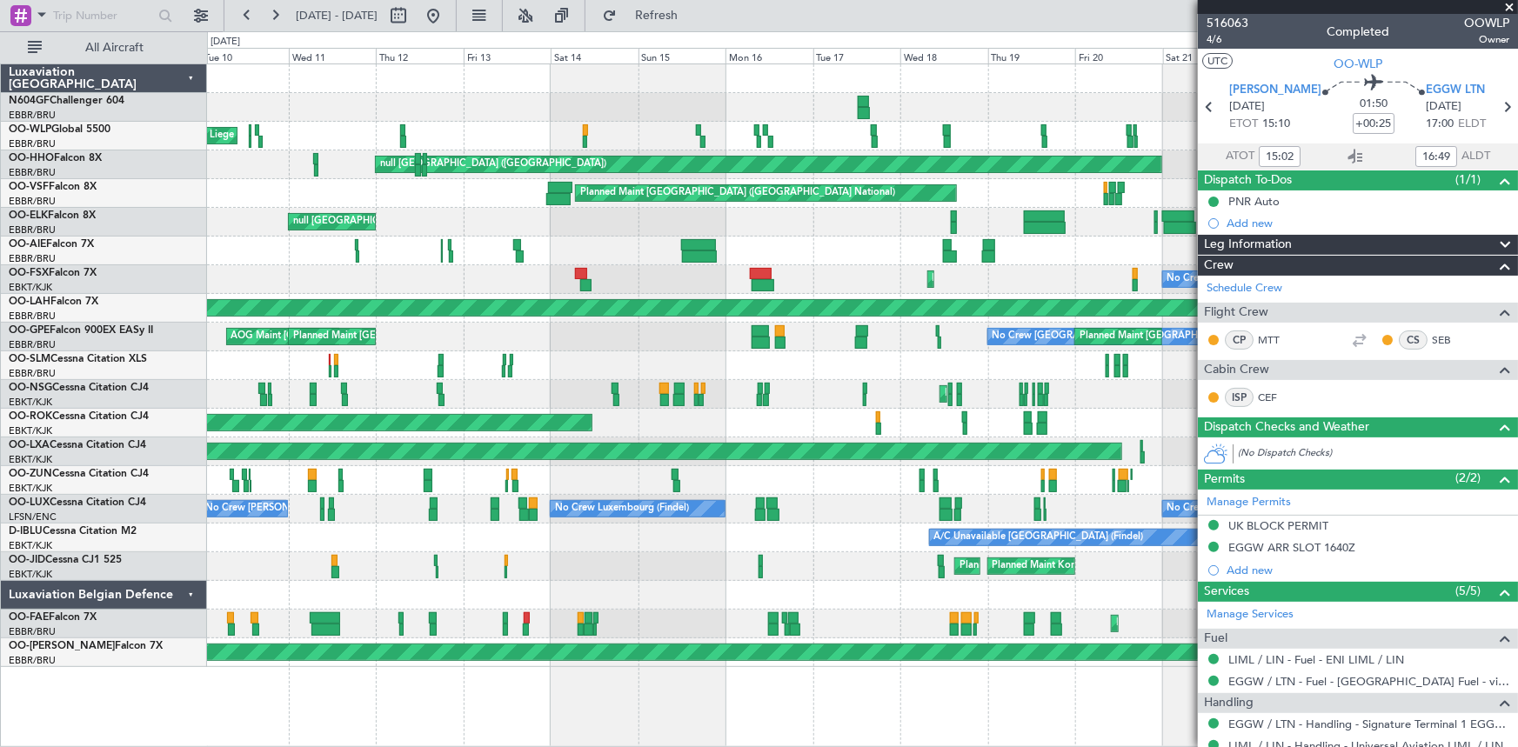
click at [0, 249] on div "Planned Maint Liege AOG Maint Milan (Linate) null Brussels (Brussels National) …" at bounding box center [759, 389] width 1518 height 716
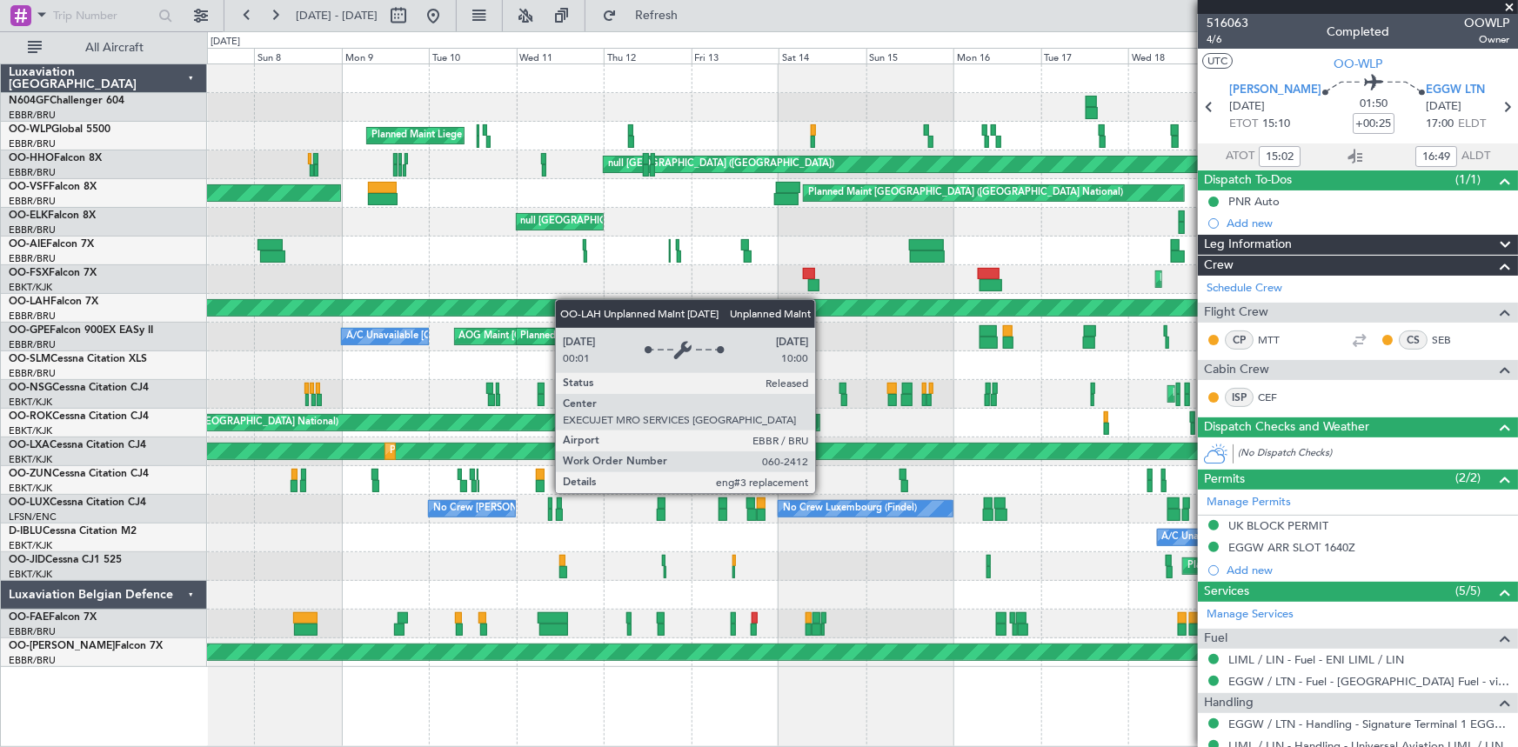
click at [572, 304] on div "Planned Maint Liege AOG Maint Milan (Linate) null Brussels (Brussels National) …" at bounding box center [862, 365] width 1311 height 603
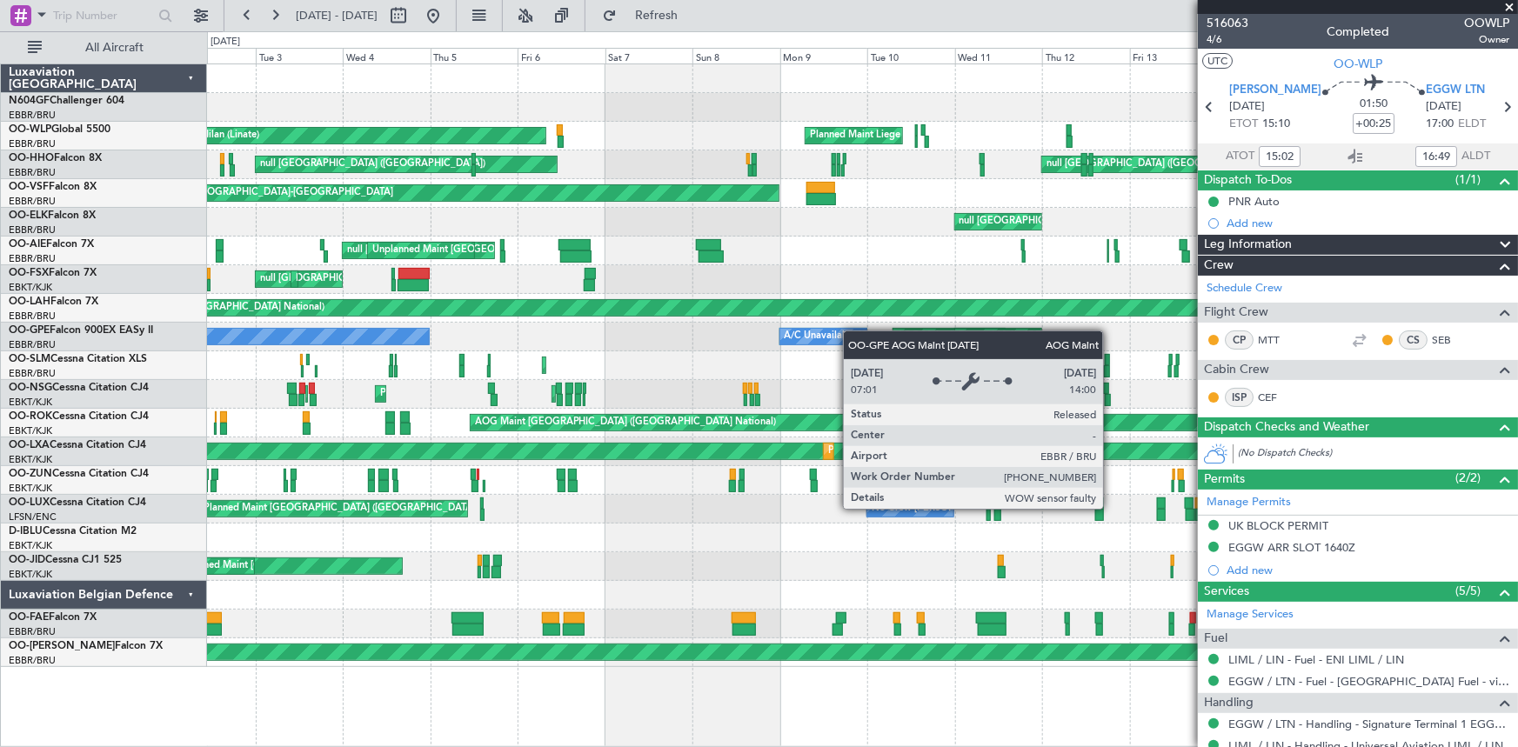
click at [954, 313] on div "Planned Maint Liege AOG Maint Milan (Linate) null Brussels (Brussels National) …" at bounding box center [862, 365] width 1311 height 603
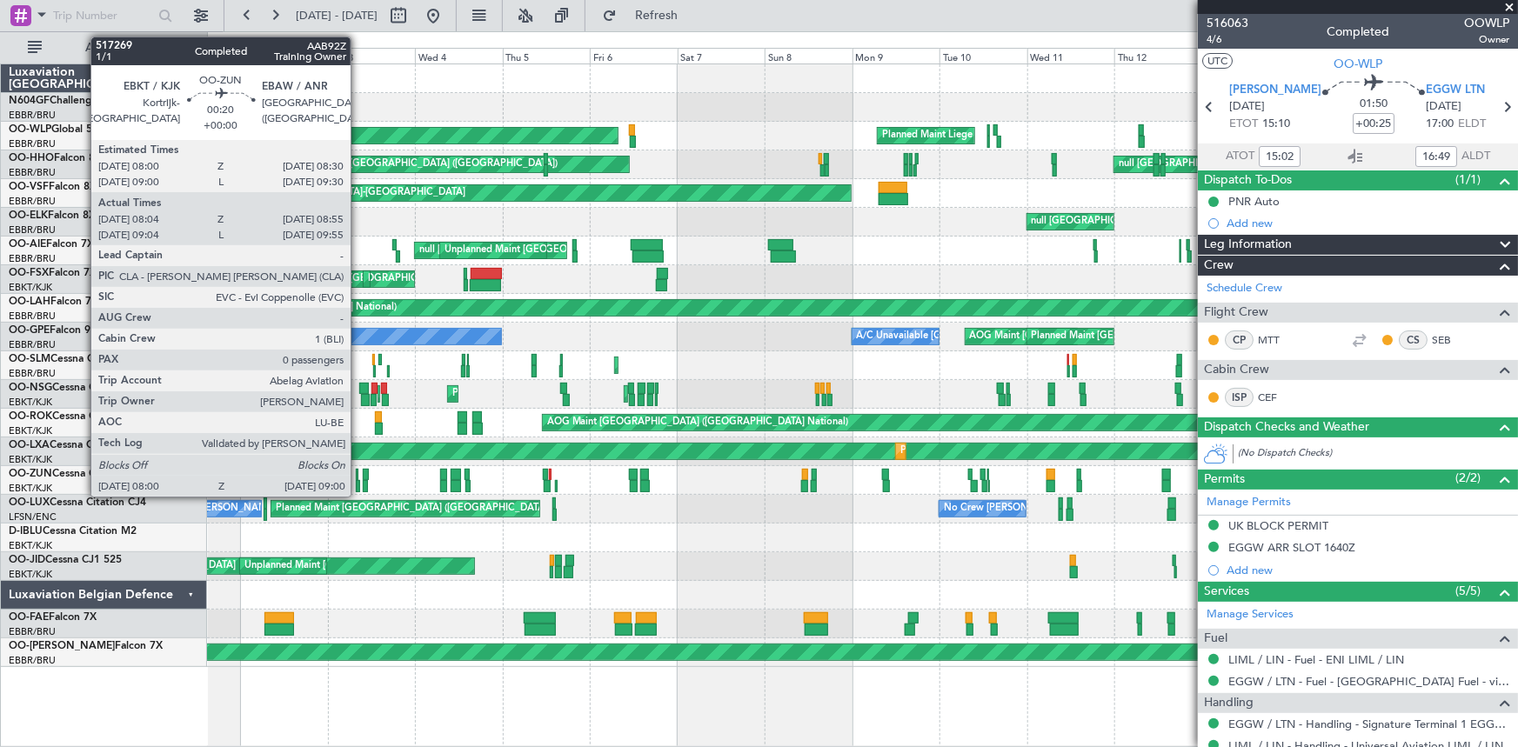
click at [358, 486] on div at bounding box center [358, 486] width 4 height 12
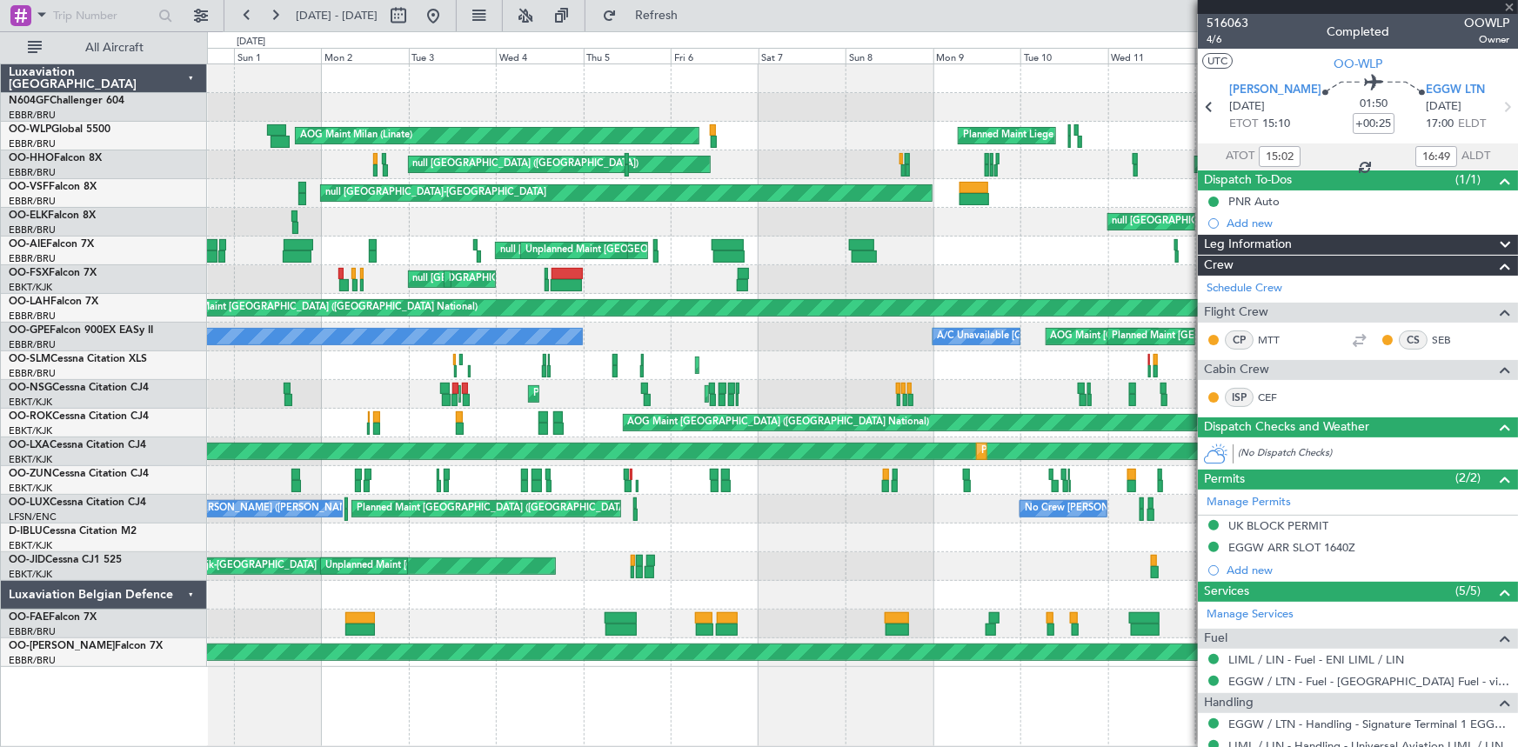
click at [492, 472] on div "null [GEOGRAPHIC_DATA]-[GEOGRAPHIC_DATA]" at bounding box center [862, 480] width 1311 height 29
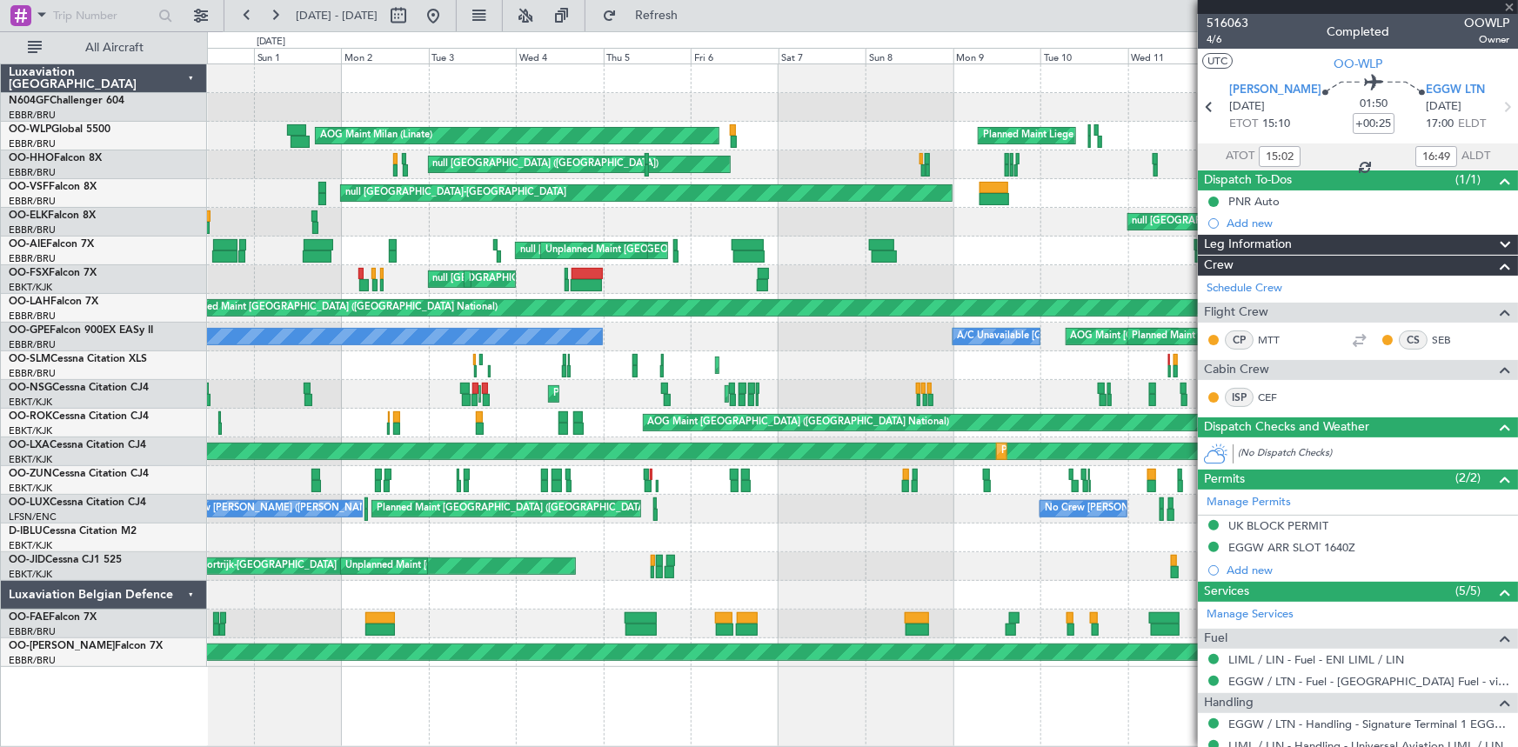
type input "08:09"
type input "08:50"
type input "0"
